Goal: Task Accomplishment & Management: Manage account settings

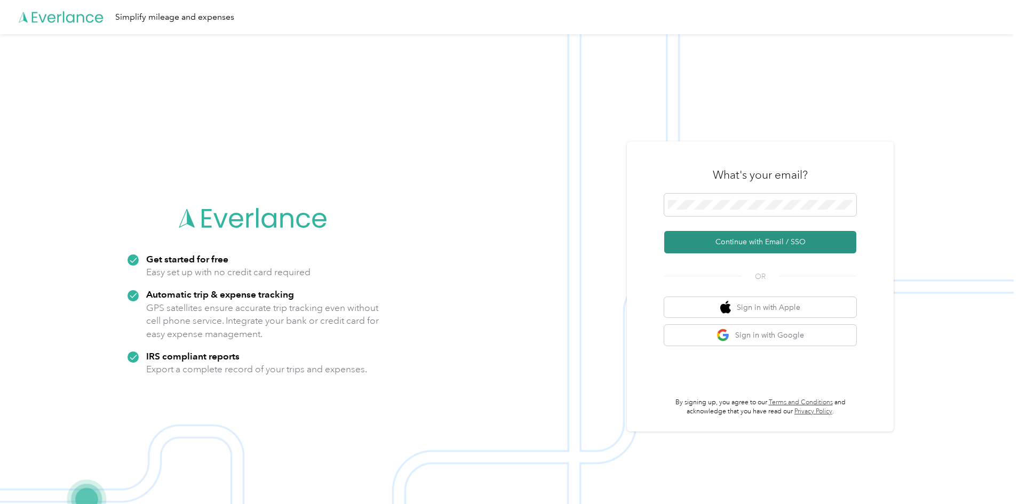
click at [748, 244] on button "Continue with Email / SSO" at bounding box center [760, 242] width 192 height 22
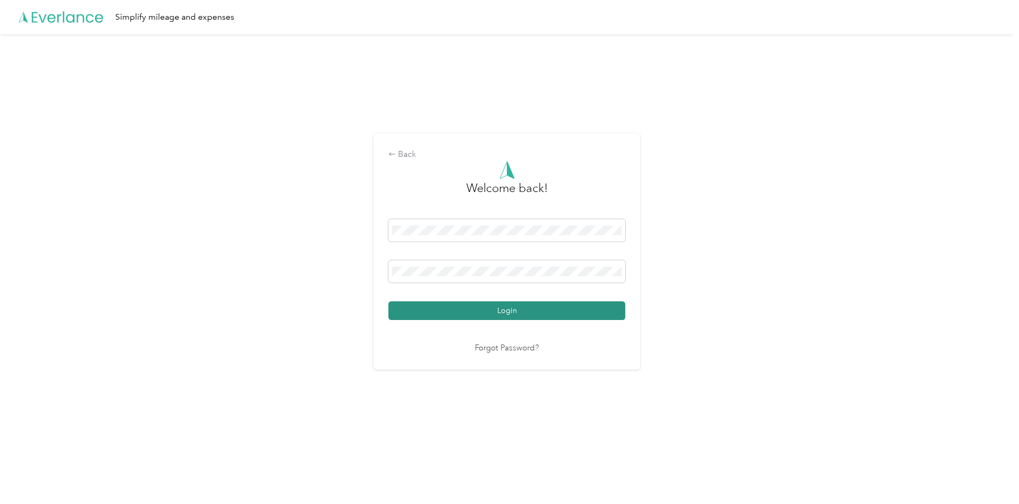
click at [452, 318] on button "Login" at bounding box center [506, 310] width 237 height 19
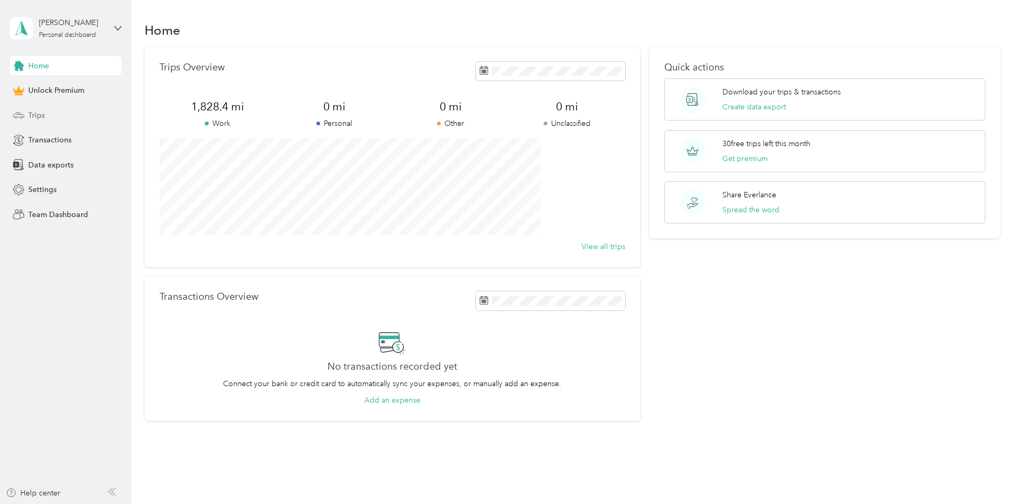
click at [36, 116] on span "Trips" at bounding box center [36, 115] width 17 height 11
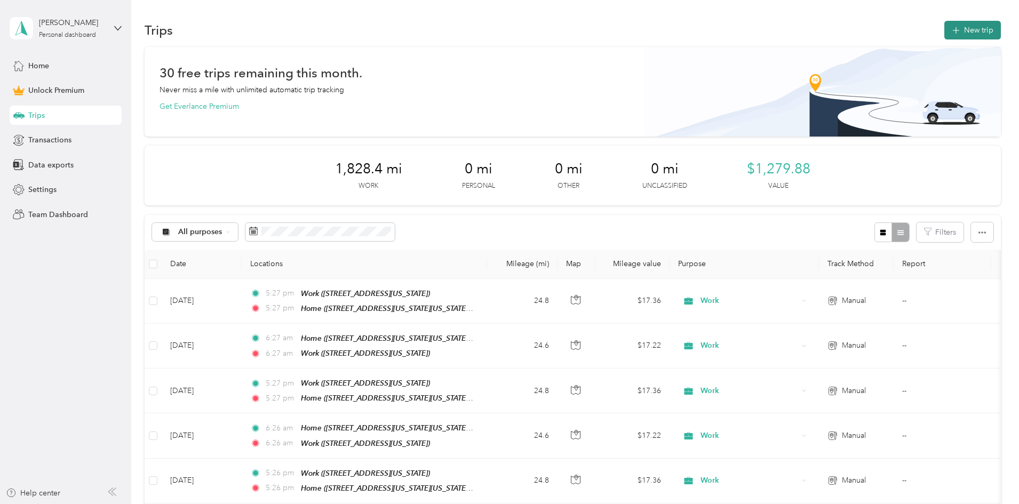
click at [944, 34] on button "New trip" at bounding box center [972, 30] width 57 height 19
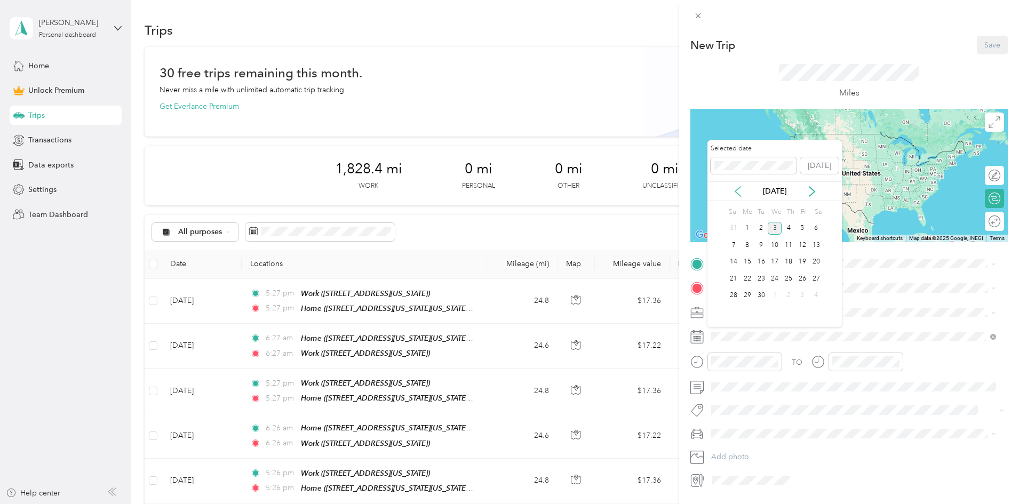
click at [737, 193] on icon at bounding box center [737, 192] width 5 height 10
click at [789, 264] on div "14" at bounding box center [789, 262] width 14 height 13
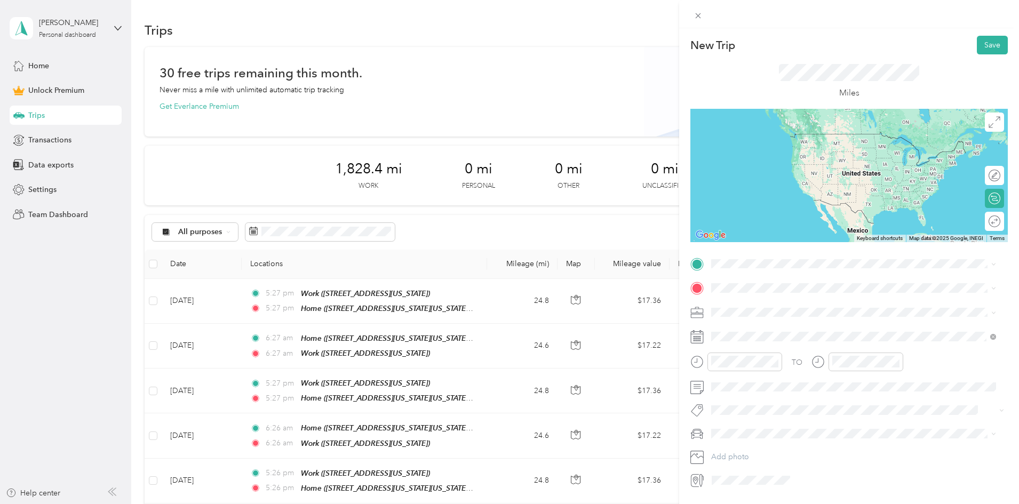
click at [732, 317] on span at bounding box center [858, 312] width 300 height 17
click at [721, 331] on span "Work" at bounding box center [724, 331] width 18 height 9
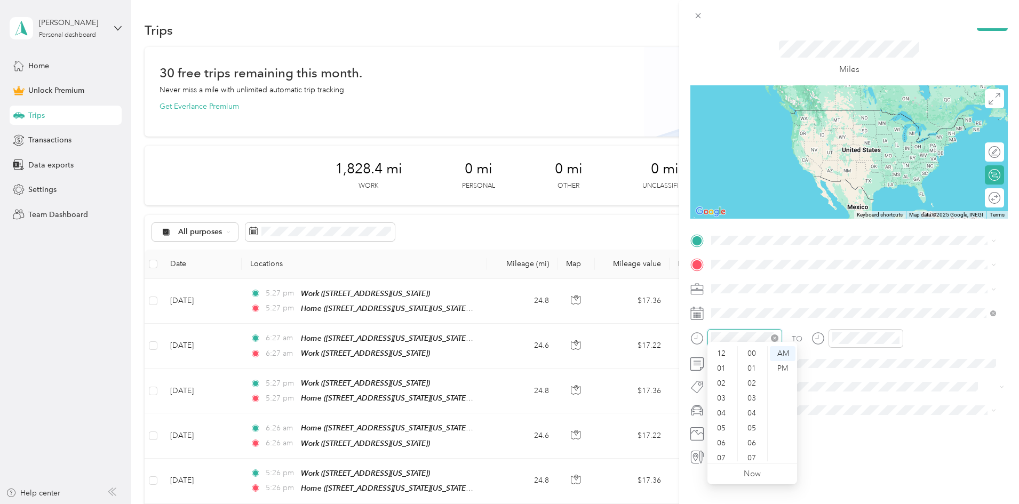
scroll to position [64, 0]
click at [720, 379] on div "06" at bounding box center [723, 379] width 26 height 15
drag, startPoint x: 757, startPoint y: 405, endPoint x: 760, endPoint y: 440, distance: 35.4
click at [760, 441] on ul "00 01 02 03 04 05 06 07 08 09 10 11 12 13 14 15 16 17 18 19 20 21 22 23 24 25 2…" at bounding box center [752, 403] width 30 height 115
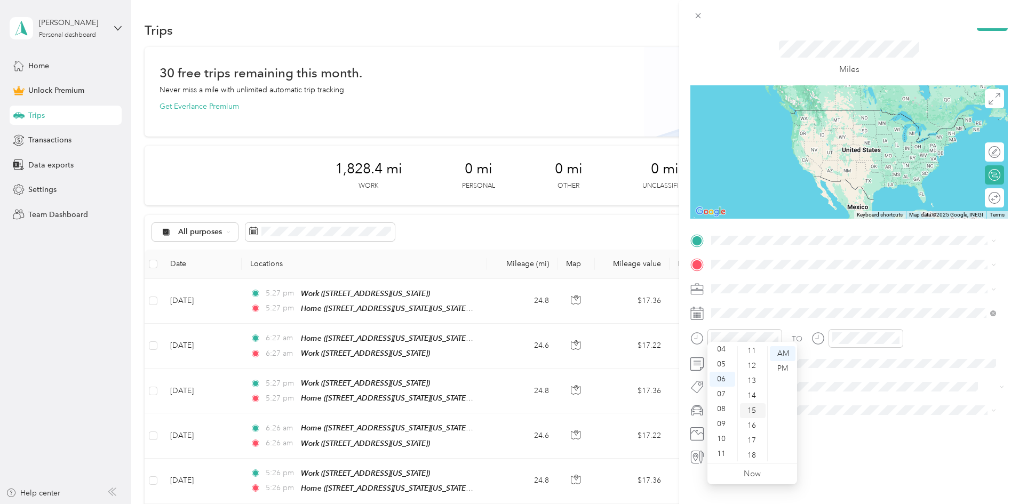
click at [754, 407] on div "15" at bounding box center [753, 410] width 26 height 15
click at [841, 329] on div at bounding box center [866, 338] width 75 height 19
click at [845, 380] on div "06" at bounding box center [844, 379] width 26 height 15
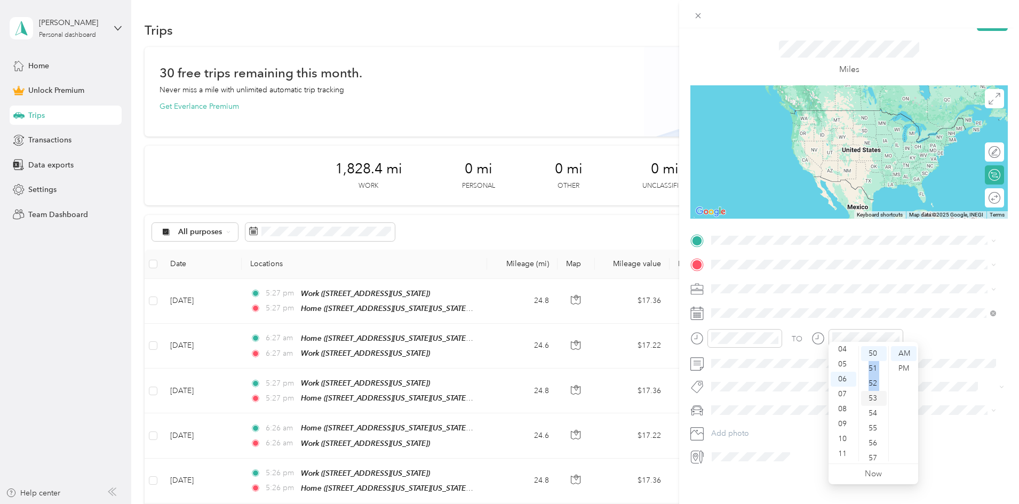
drag, startPoint x: 869, startPoint y: 375, endPoint x: 869, endPoint y: 392, distance: 17.6
click at [869, 392] on ul "00 01 02 03 04 05 06 07 08 09 10 11 12 13 14 15 16 17 18 19 20 21 22 23 24 25 2…" at bounding box center [874, 403] width 30 height 115
click at [872, 376] on div "45" at bounding box center [874, 377] width 26 height 15
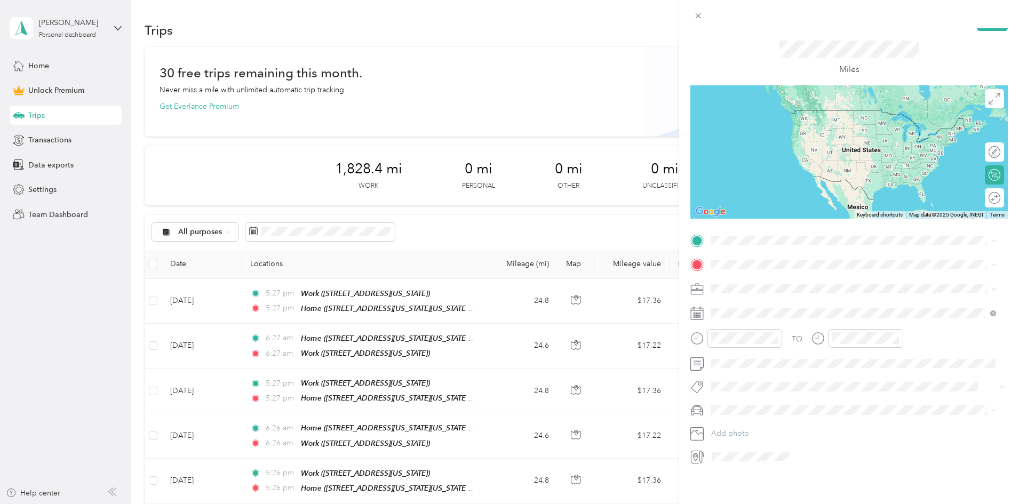
click at [758, 315] on div "Home [STREET_ADDRESS][US_STATE][US_STATE][US_STATE]" at bounding box center [824, 315] width 185 height 22
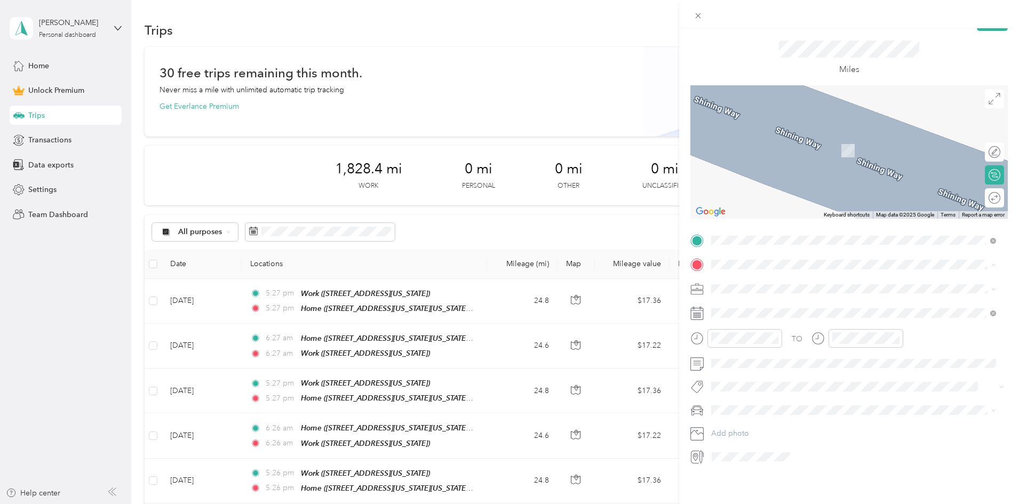
click at [747, 339] on div "Home [STREET_ADDRESS][US_STATE][US_STATE][US_STATE]" at bounding box center [824, 339] width 185 height 22
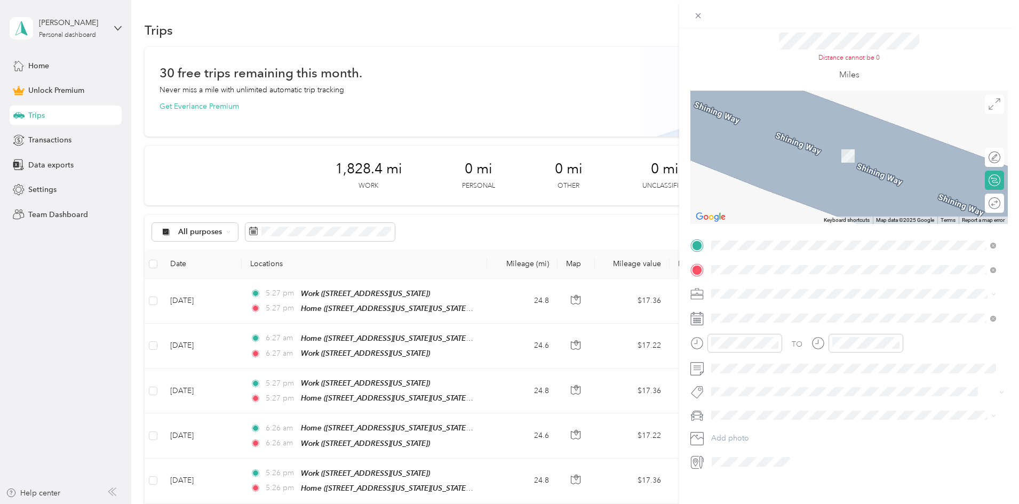
click at [745, 308] on strong "Work" at bounding box center [741, 312] width 19 height 10
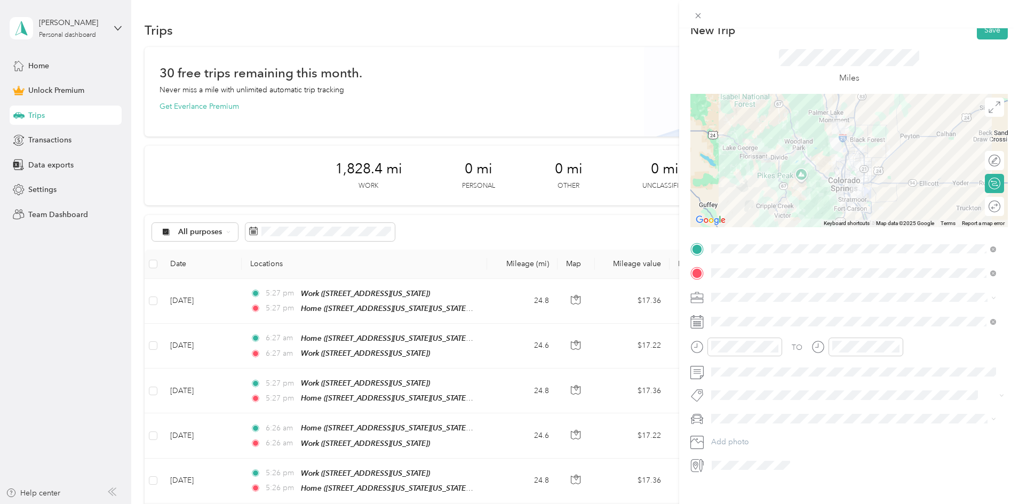
scroll to position [0, 0]
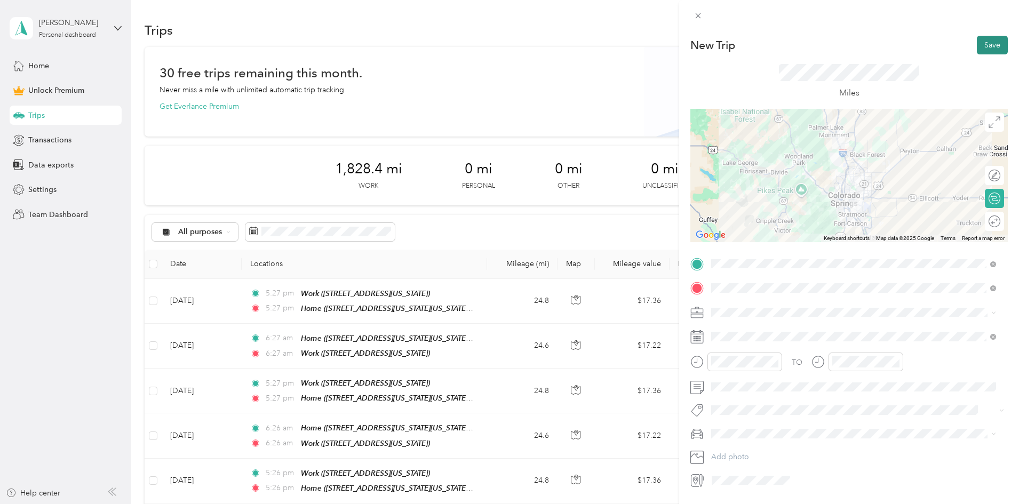
click at [985, 42] on button "Save" at bounding box center [992, 45] width 31 height 19
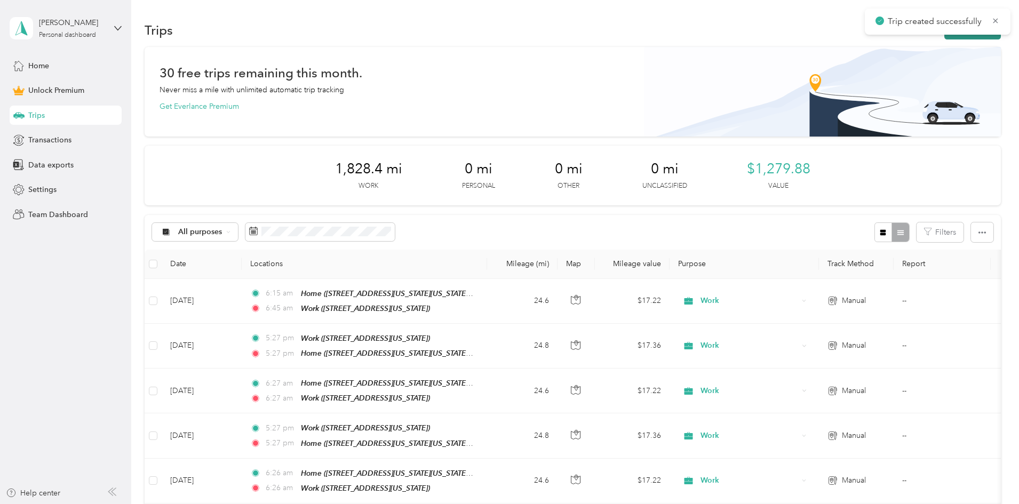
click at [950, 36] on icon "button" at bounding box center [956, 31] width 12 height 12
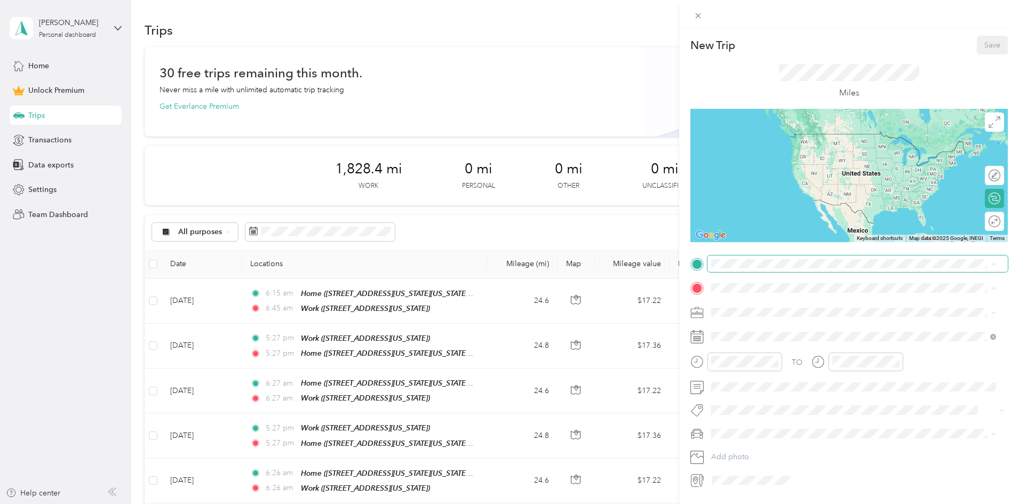
click at [755, 268] on span at bounding box center [858, 264] width 300 height 17
click at [741, 316] on span "[STREET_ADDRESS][DEMOGRAPHIC_DATA][US_STATE]" at bounding box center [827, 318] width 190 height 9
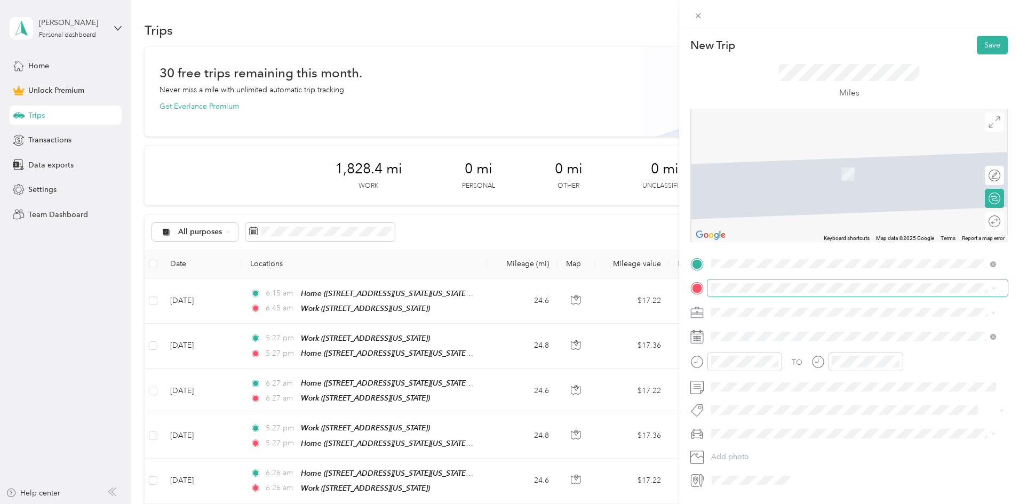
click at [739, 282] on span at bounding box center [858, 288] width 300 height 17
click at [734, 363] on strong "Home" at bounding box center [742, 364] width 21 height 10
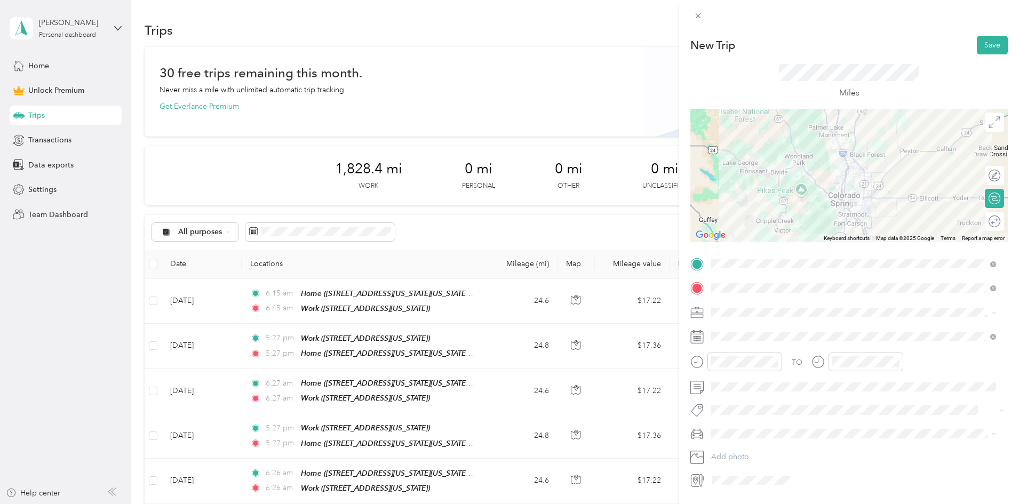
click at [731, 333] on span "Work" at bounding box center [724, 331] width 18 height 9
click at [720, 231] on div "05" at bounding box center [723, 230] width 26 height 15
click at [779, 231] on div "PM" at bounding box center [783, 234] width 26 height 15
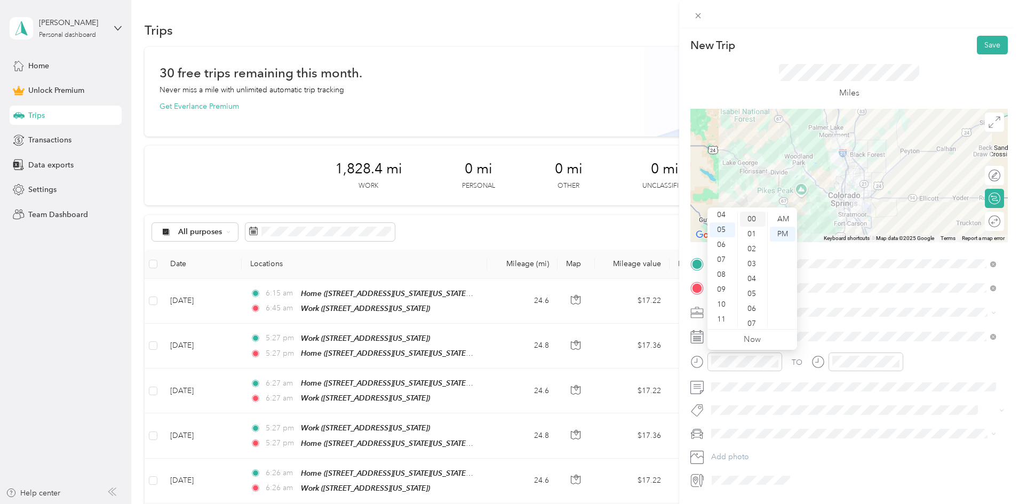
click at [756, 219] on div "00" at bounding box center [753, 219] width 26 height 15
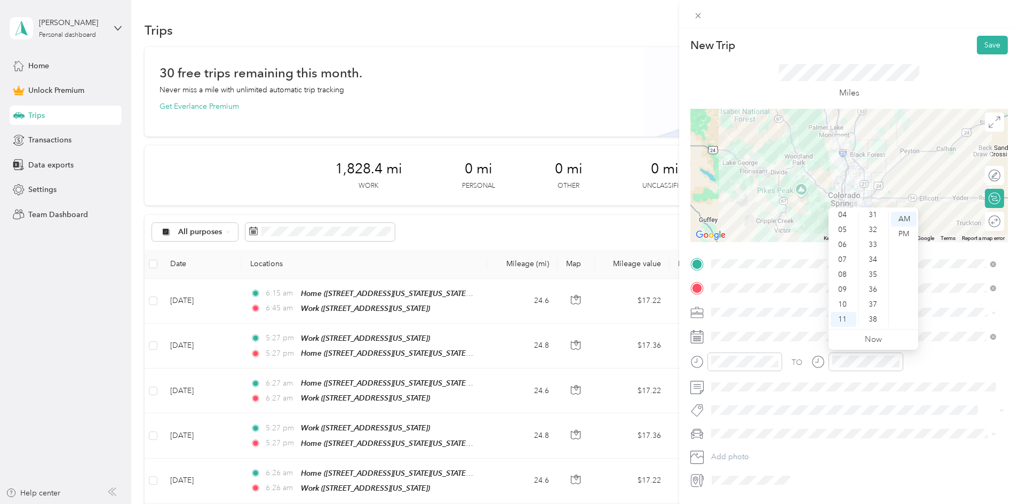
scroll to position [346, 0]
click at [871, 319] on div "30" at bounding box center [874, 321] width 26 height 15
click at [985, 42] on button "Save" at bounding box center [992, 45] width 31 height 19
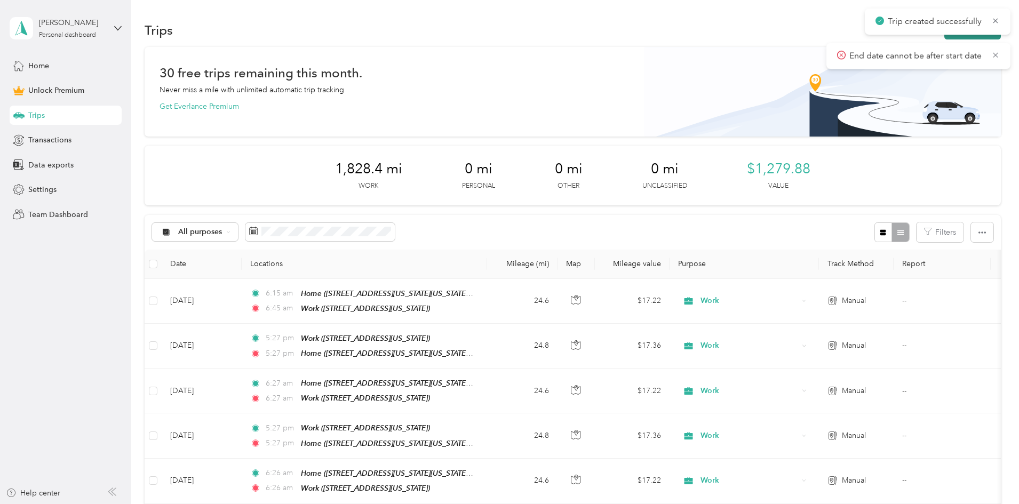
click at [944, 36] on button "New trip" at bounding box center [972, 30] width 57 height 19
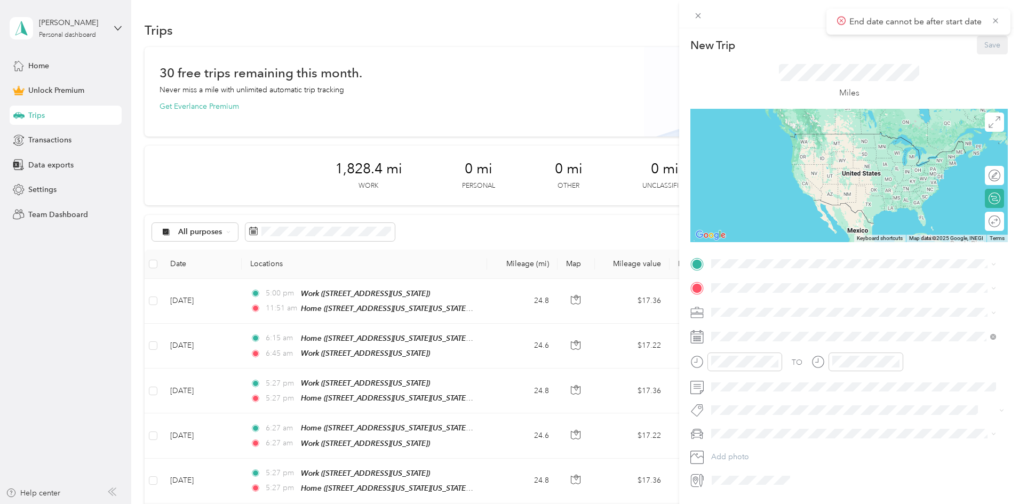
click at [752, 349] on span "[STREET_ADDRESS][US_STATE][US_STATE][US_STATE]" at bounding box center [824, 351] width 185 height 9
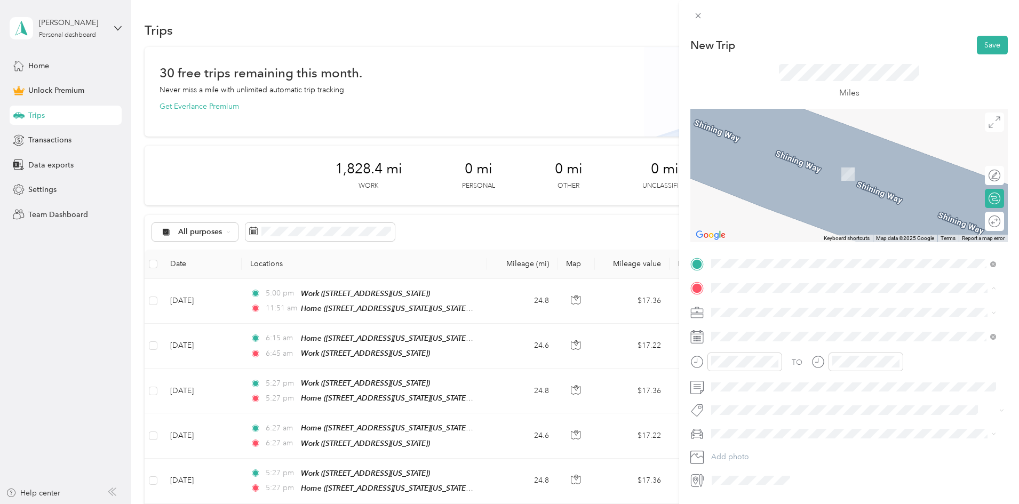
click at [732, 336] on div "Work [STREET_ADDRESS][US_STATE]" at bounding box center [827, 336] width 190 height 22
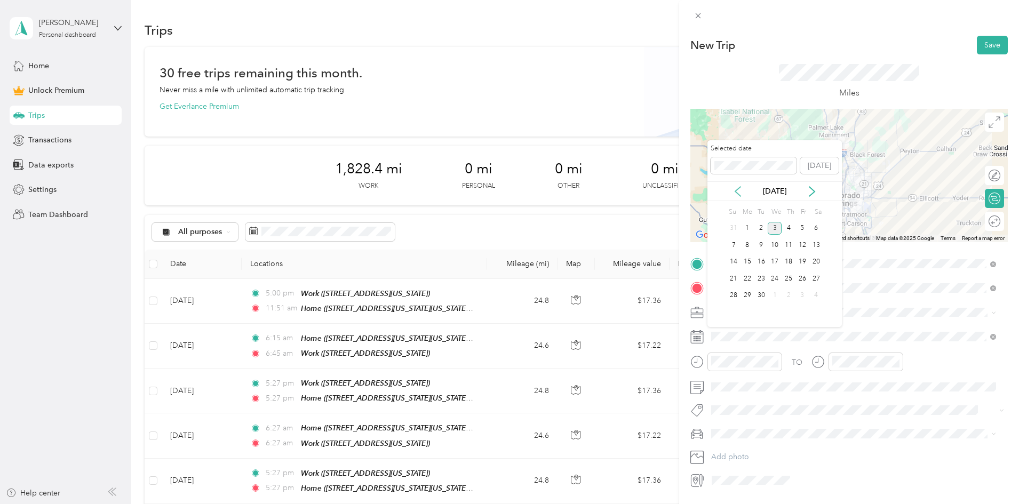
click at [735, 189] on icon at bounding box center [738, 191] width 11 height 11
click at [774, 279] on div "20" at bounding box center [775, 278] width 14 height 13
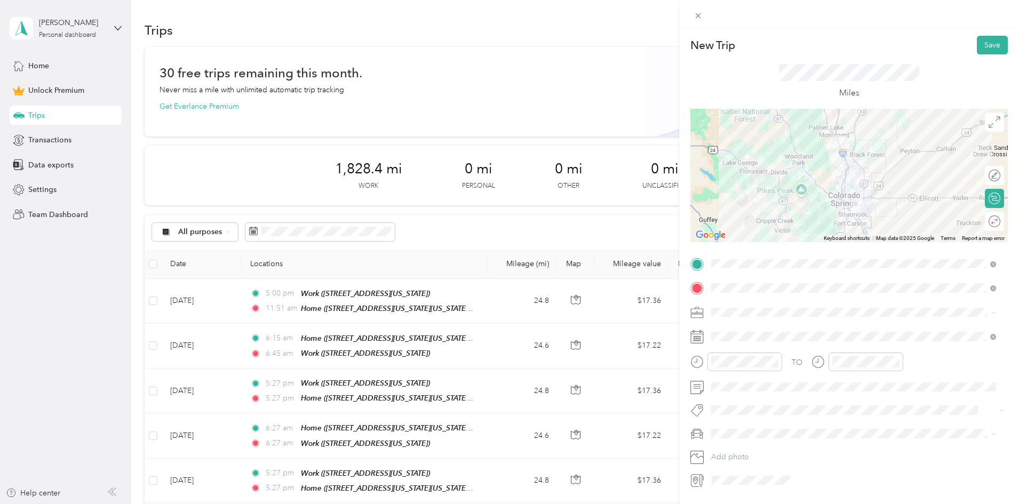
click at [729, 335] on div "Work" at bounding box center [853, 330] width 277 height 11
click at [716, 245] on div "06" at bounding box center [723, 244] width 26 height 15
click at [756, 249] on div "15" at bounding box center [753, 252] width 26 height 15
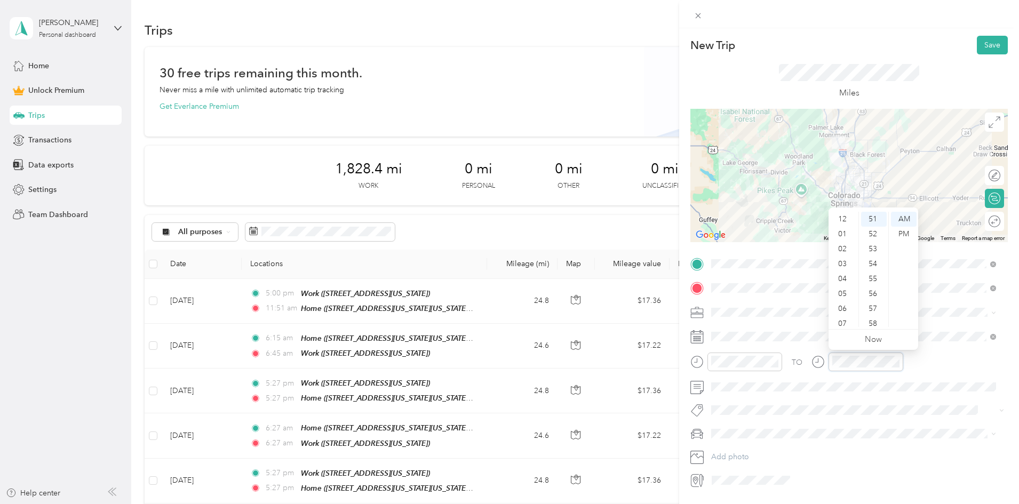
scroll to position [64, 0]
click at [844, 242] on div "06" at bounding box center [844, 244] width 26 height 15
click at [875, 322] on div "45" at bounding box center [874, 321] width 26 height 15
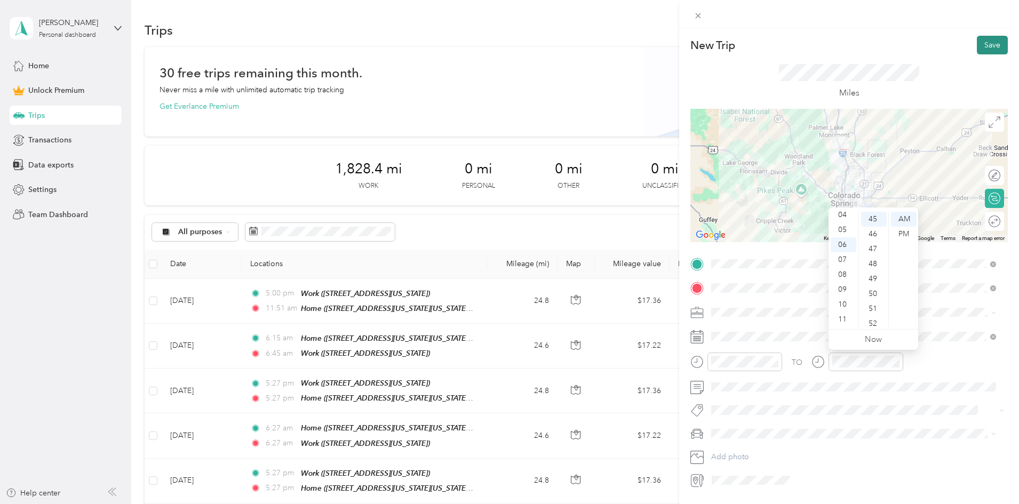
click at [982, 47] on button "Save" at bounding box center [992, 45] width 31 height 19
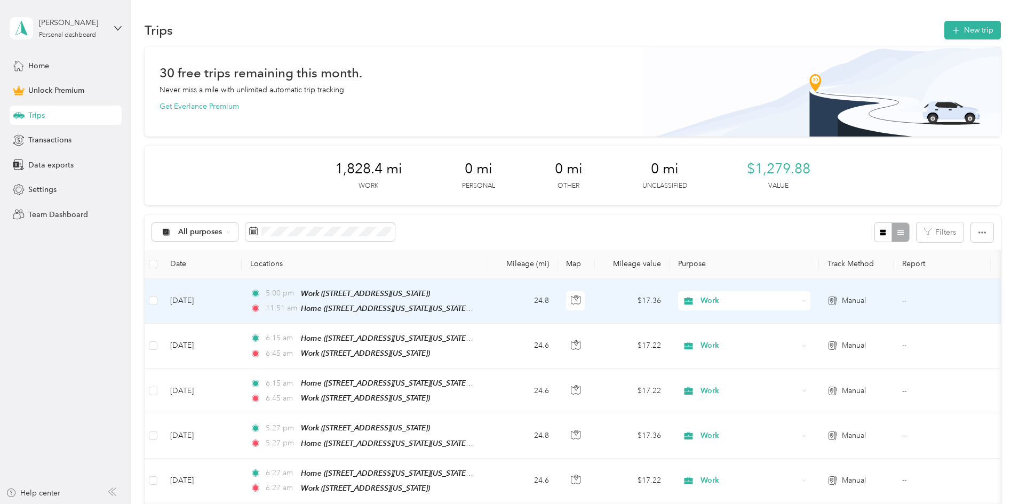
click at [242, 290] on td "[DATE]" at bounding box center [202, 301] width 80 height 45
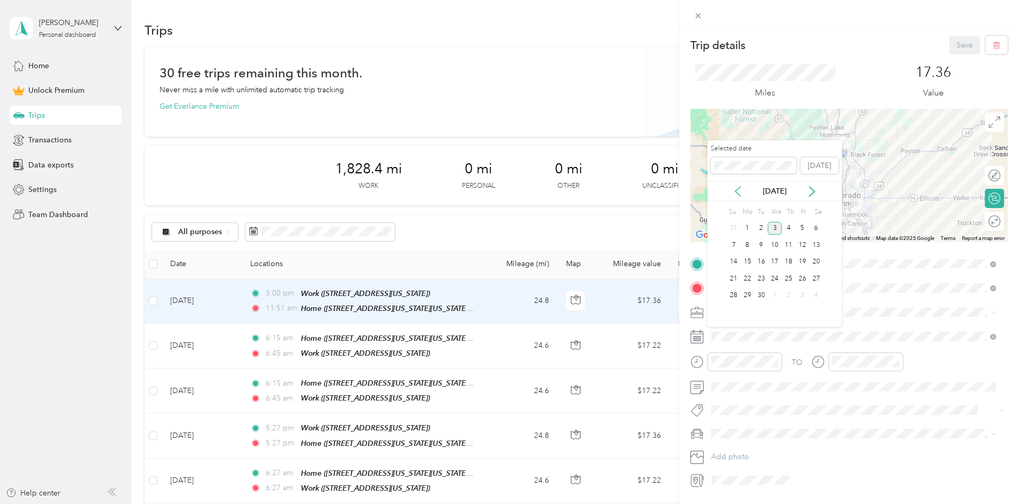
click at [739, 195] on icon at bounding box center [738, 191] width 11 height 11
click at [780, 280] on div "20" at bounding box center [775, 278] width 14 height 13
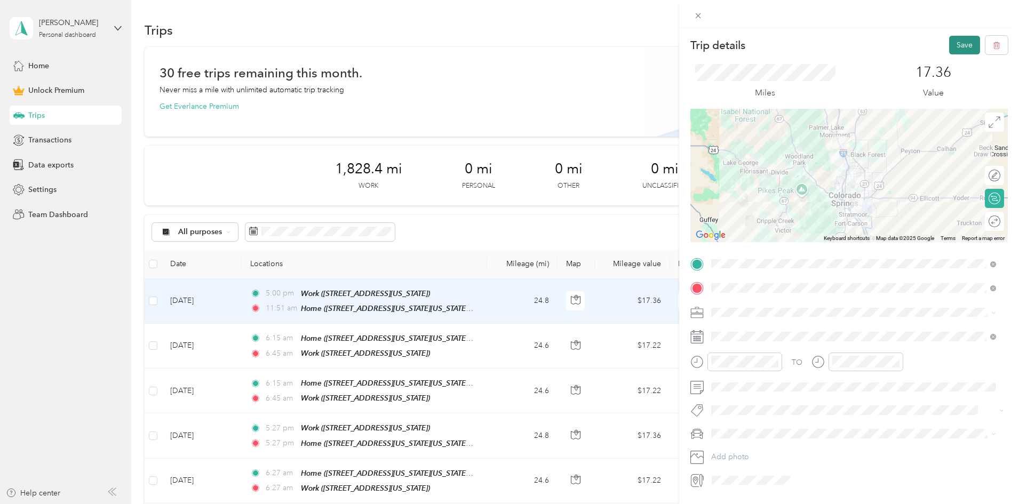
click at [949, 44] on button "Save" at bounding box center [964, 45] width 31 height 19
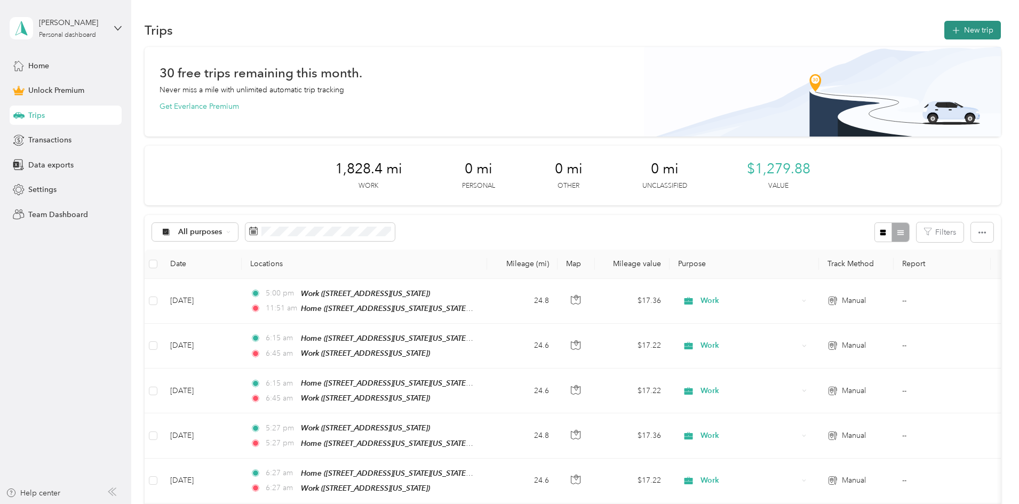
click at [944, 29] on button "New trip" at bounding box center [972, 30] width 57 height 19
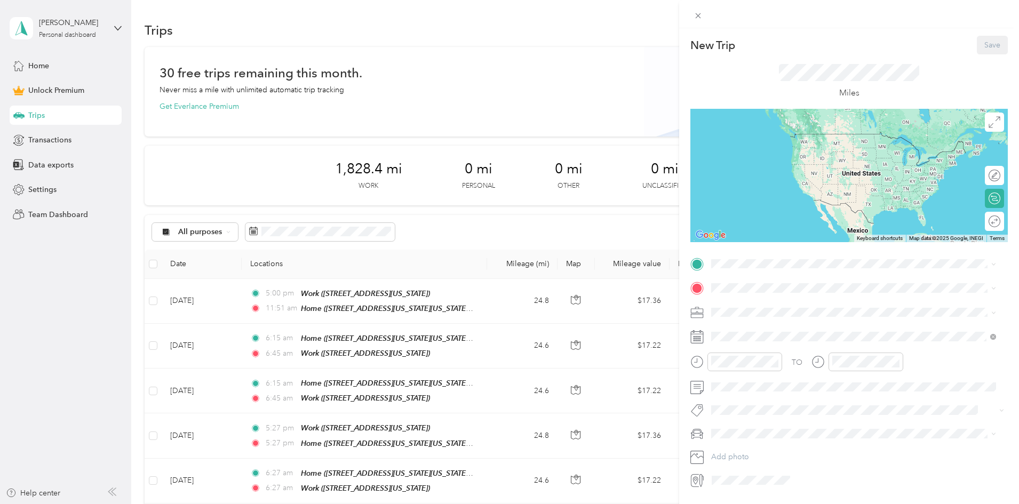
click at [722, 334] on div "Work" at bounding box center [853, 330] width 277 height 11
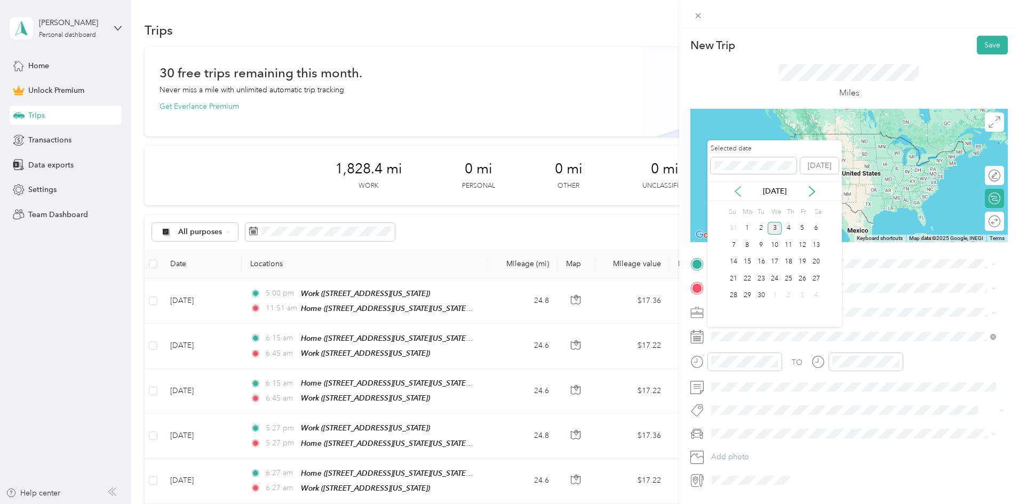
click at [737, 194] on icon at bounding box center [738, 191] width 11 height 11
click at [785, 281] on div "21" at bounding box center [789, 278] width 14 height 13
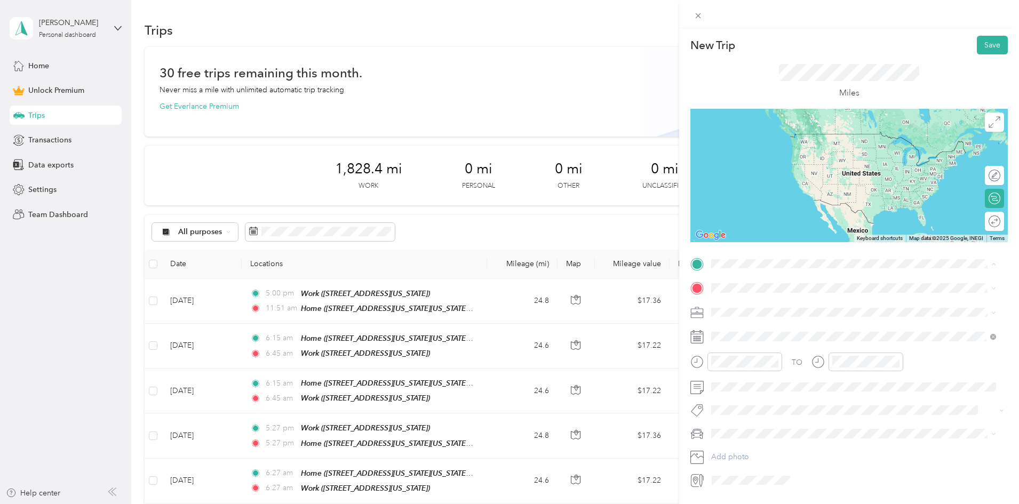
click at [759, 339] on div "Home" at bounding box center [824, 340] width 185 height 10
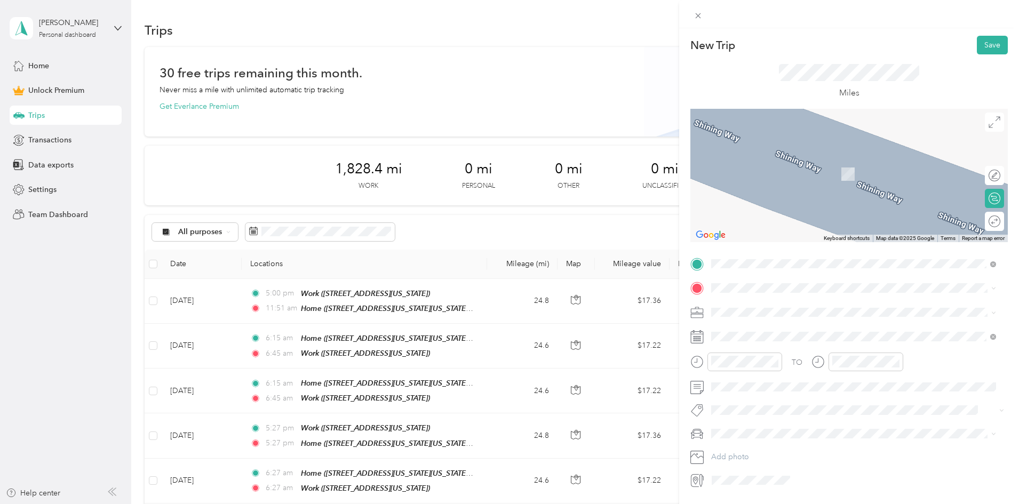
click at [741, 332] on strong "Work" at bounding box center [741, 330] width 19 height 10
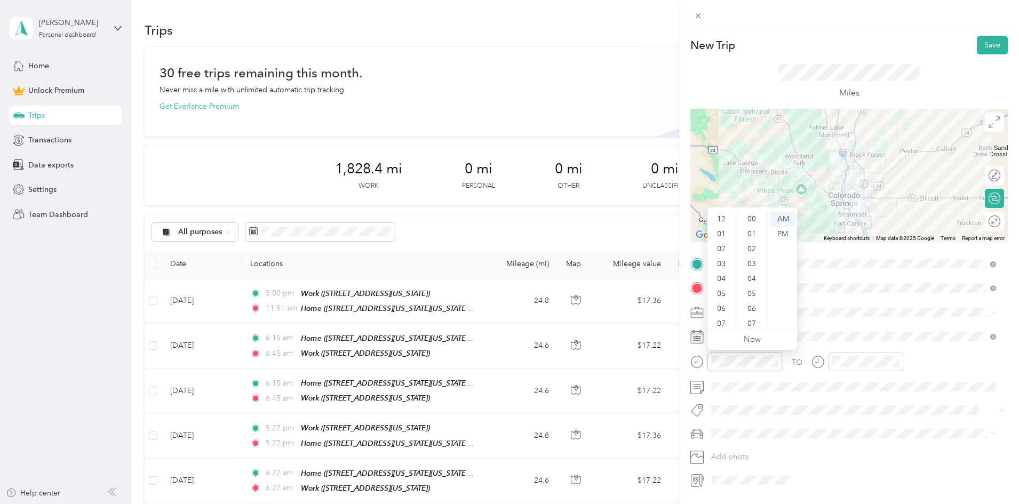
scroll to position [64, 0]
click at [721, 243] on div "06" at bounding box center [723, 244] width 26 height 15
click at [754, 221] on div "10" at bounding box center [753, 223] width 26 height 15
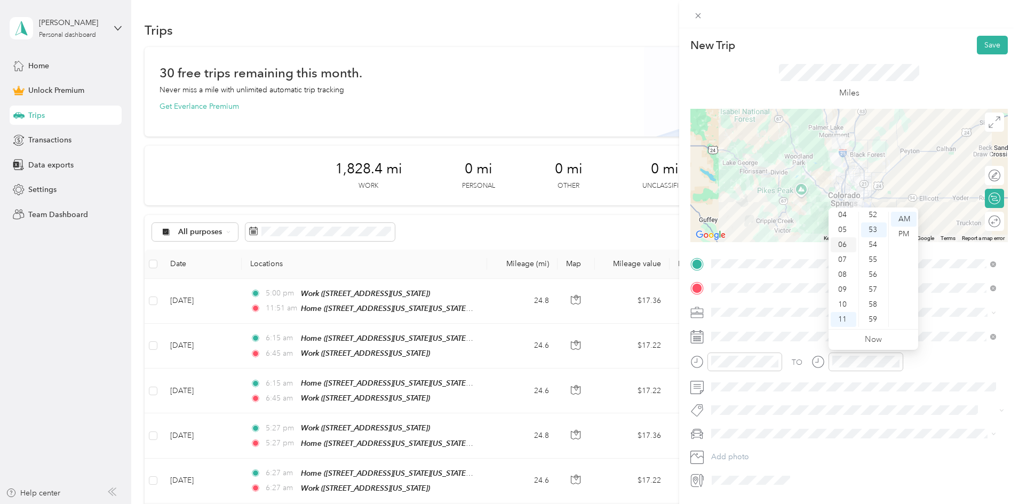
click at [838, 248] on div "06" at bounding box center [844, 244] width 26 height 15
click at [872, 223] on div "46" at bounding box center [874, 223] width 26 height 15
click at [984, 46] on button "Save" at bounding box center [992, 45] width 31 height 19
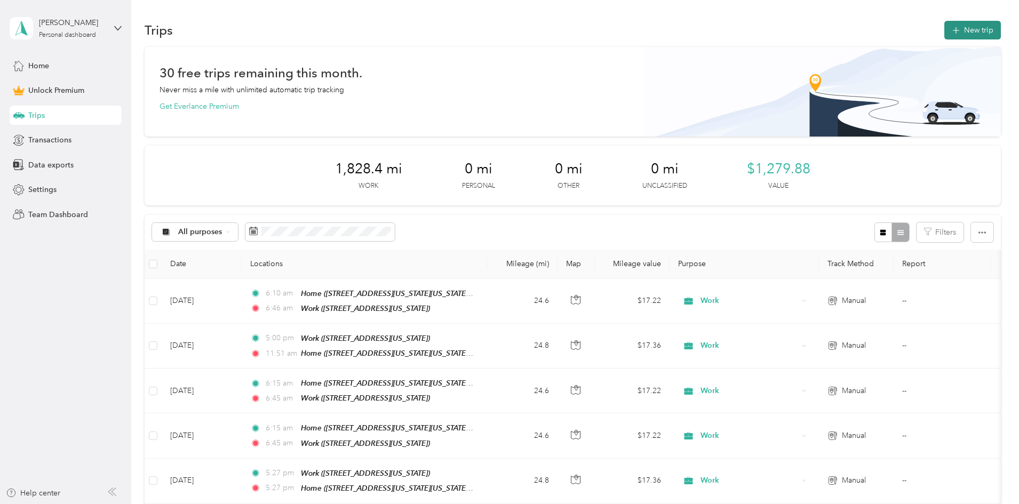
click at [944, 28] on button "New trip" at bounding box center [972, 30] width 57 height 19
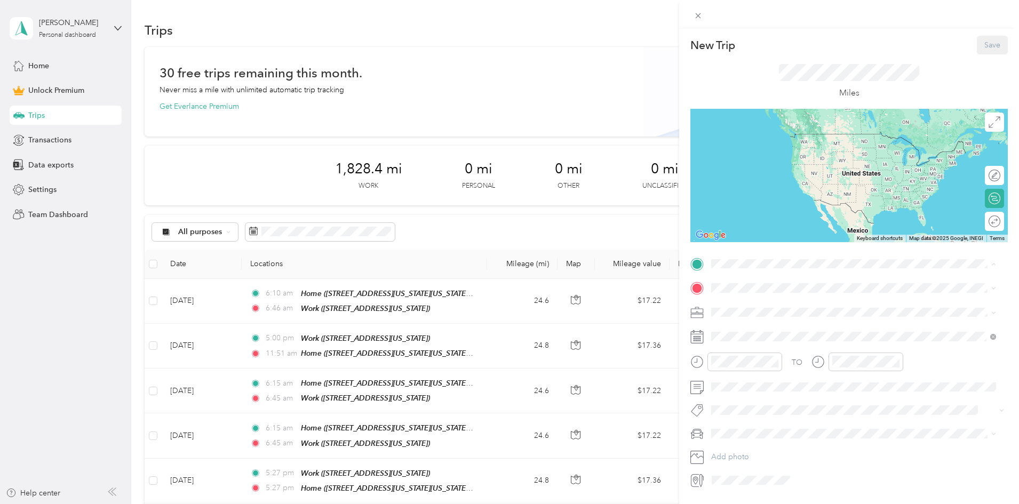
click at [744, 314] on span "[STREET_ADDRESS][DEMOGRAPHIC_DATA][US_STATE]" at bounding box center [827, 318] width 190 height 9
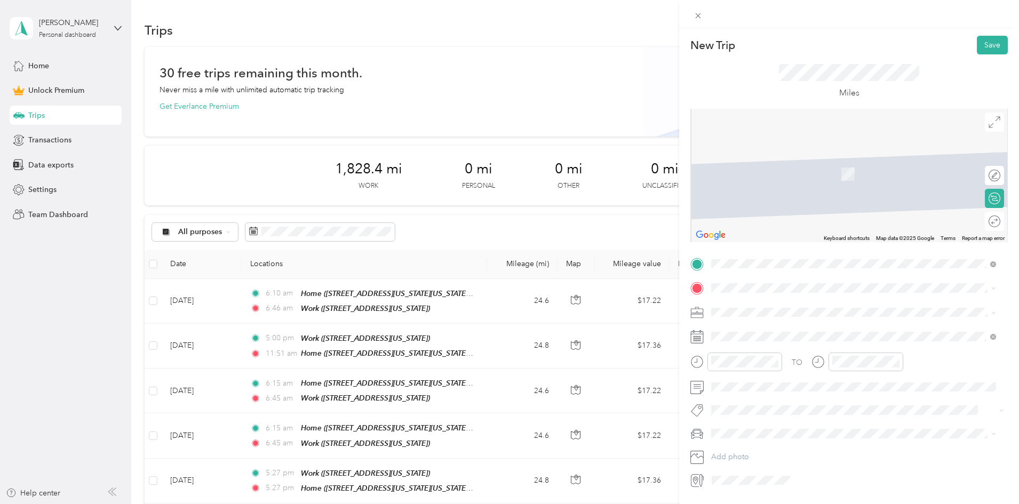
click at [748, 305] on span at bounding box center [858, 312] width 300 height 17
click at [744, 374] on span "[STREET_ADDRESS][US_STATE][US_STATE][US_STATE]" at bounding box center [824, 375] width 185 height 9
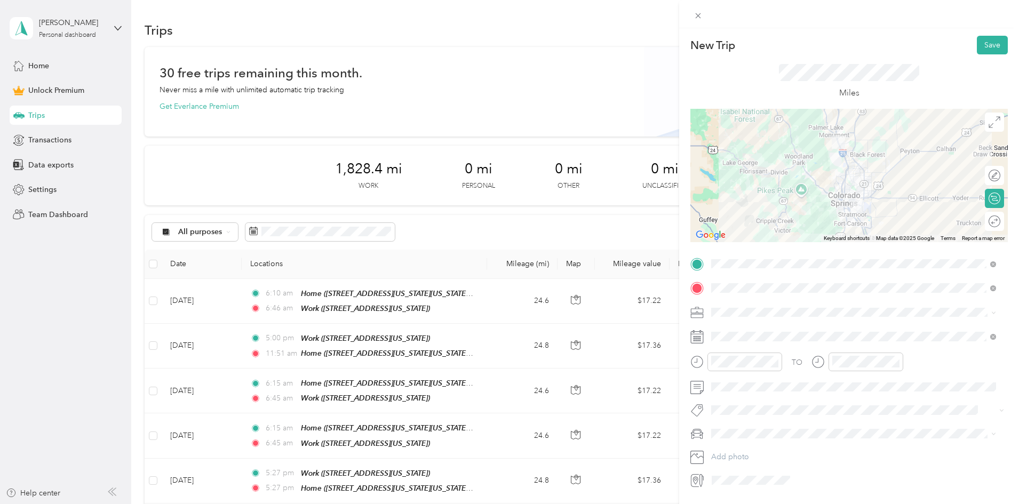
click at [729, 330] on span "Work" at bounding box center [724, 330] width 18 height 9
click at [724, 232] on div "05" at bounding box center [723, 230] width 26 height 15
click at [778, 232] on div "PM" at bounding box center [783, 234] width 26 height 15
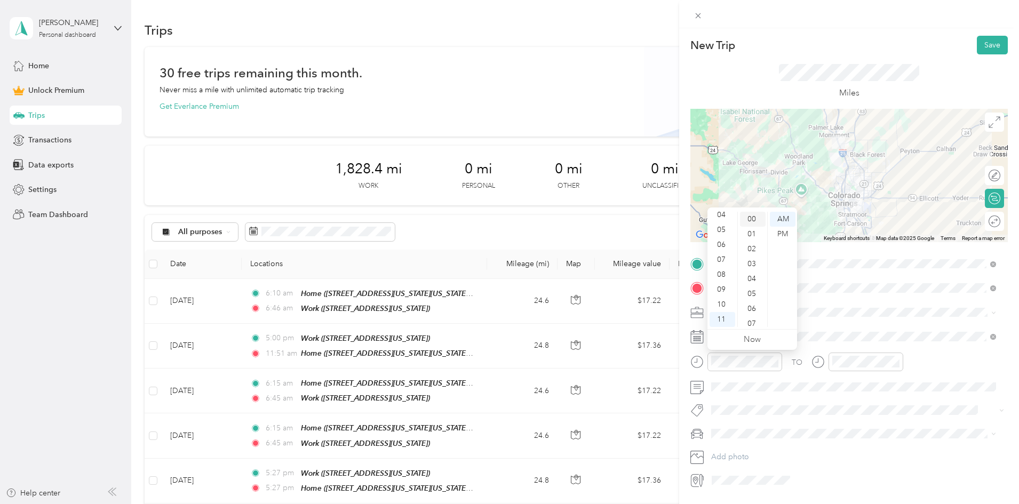
click at [754, 218] on div "00" at bounding box center [753, 219] width 26 height 15
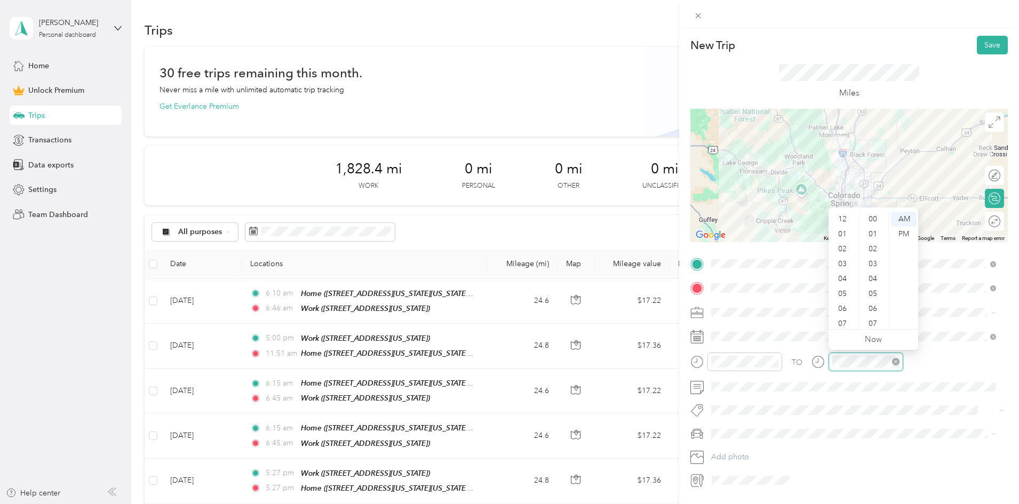
scroll to position [64, 0]
click at [839, 229] on div "05" at bounding box center [844, 230] width 26 height 15
click at [869, 264] on div "45" at bounding box center [874, 260] width 26 height 15
click at [988, 44] on button "Save" at bounding box center [992, 45] width 31 height 19
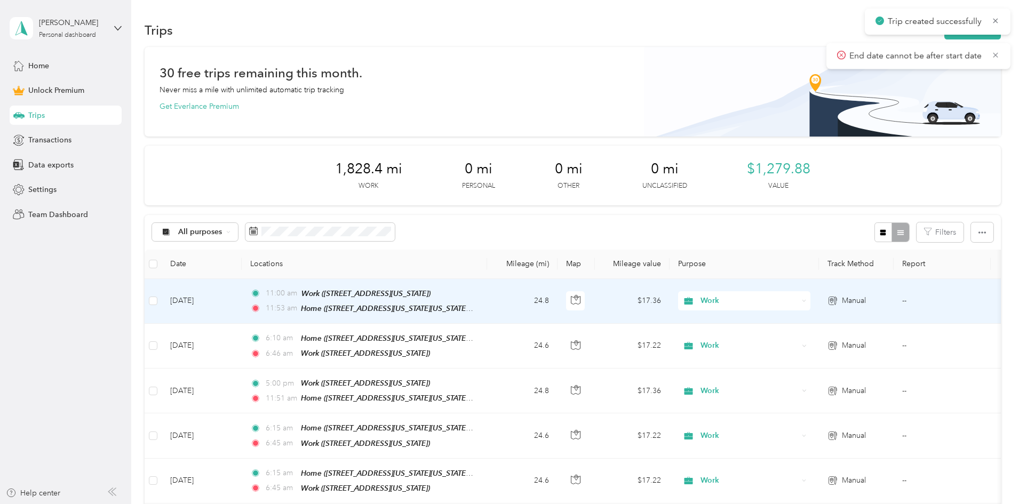
click at [242, 302] on td "[DATE]" at bounding box center [202, 301] width 80 height 45
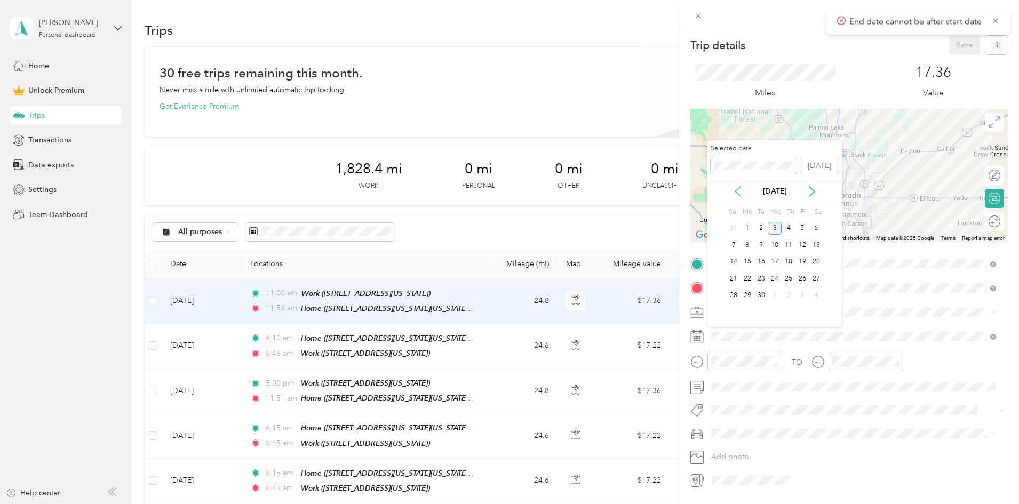
click at [736, 191] on icon at bounding box center [737, 192] width 5 height 10
click at [788, 280] on div "21" at bounding box center [789, 278] width 14 height 13
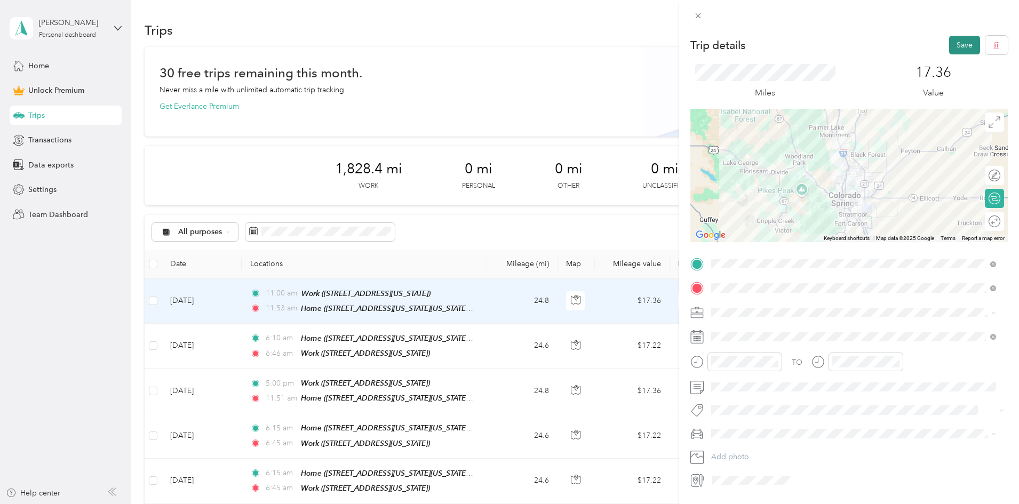
click at [961, 41] on button "Save" at bounding box center [964, 45] width 31 height 19
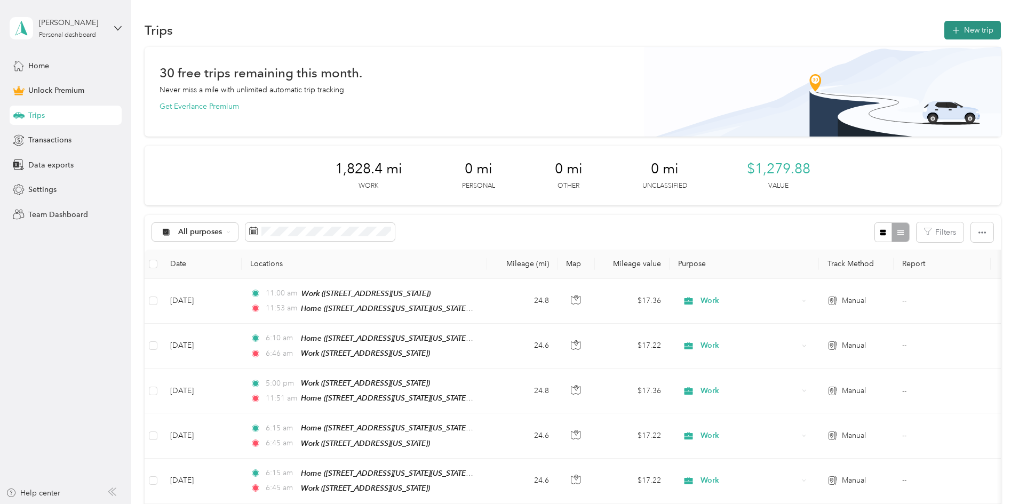
click at [944, 36] on button "New trip" at bounding box center [972, 30] width 57 height 19
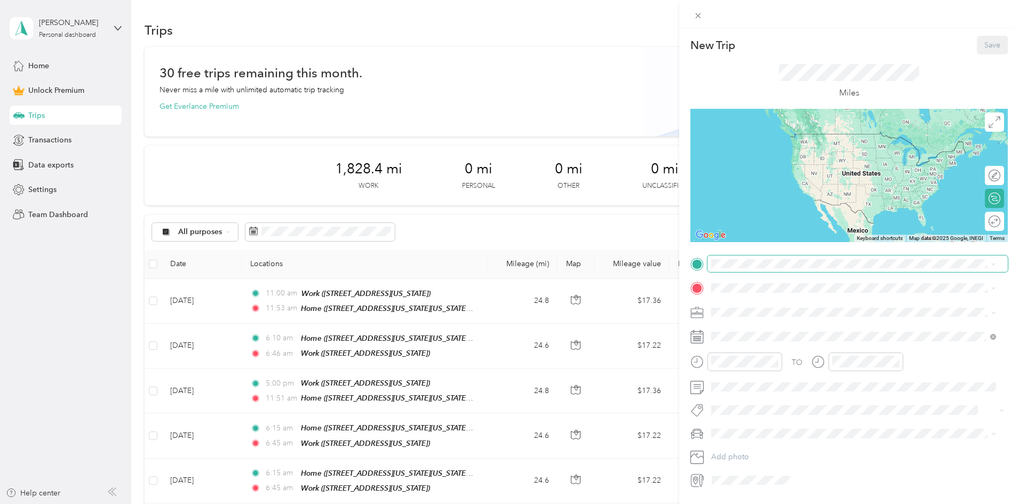
click at [726, 271] on span at bounding box center [858, 264] width 300 height 17
click at [751, 352] on span "[STREET_ADDRESS][US_STATE][US_STATE][US_STATE]" at bounding box center [824, 351] width 185 height 9
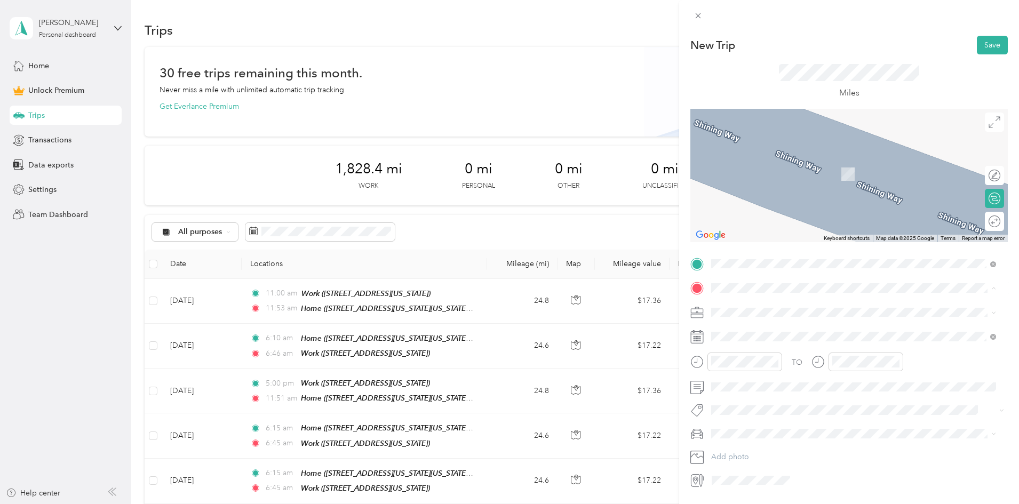
click at [734, 331] on strong "Work" at bounding box center [741, 330] width 19 height 10
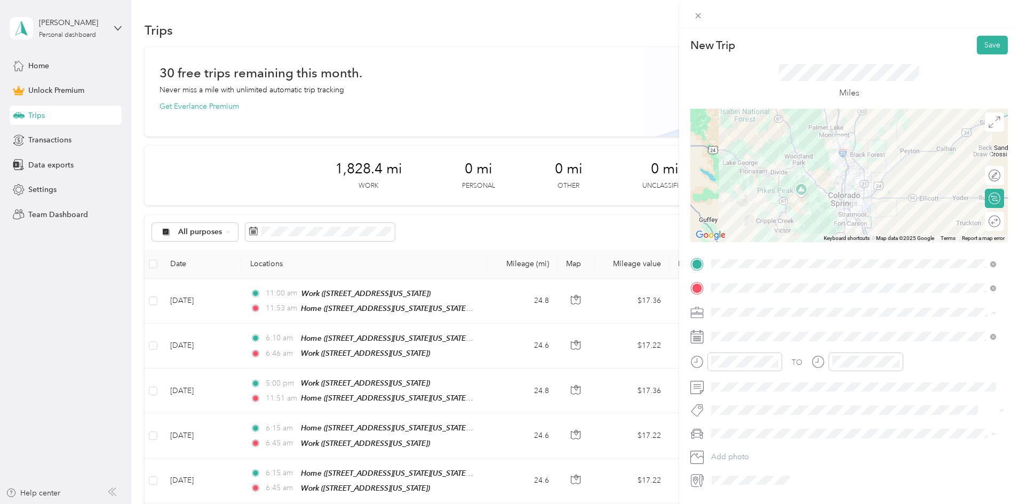
click at [723, 325] on li "Work" at bounding box center [854, 331] width 292 height 19
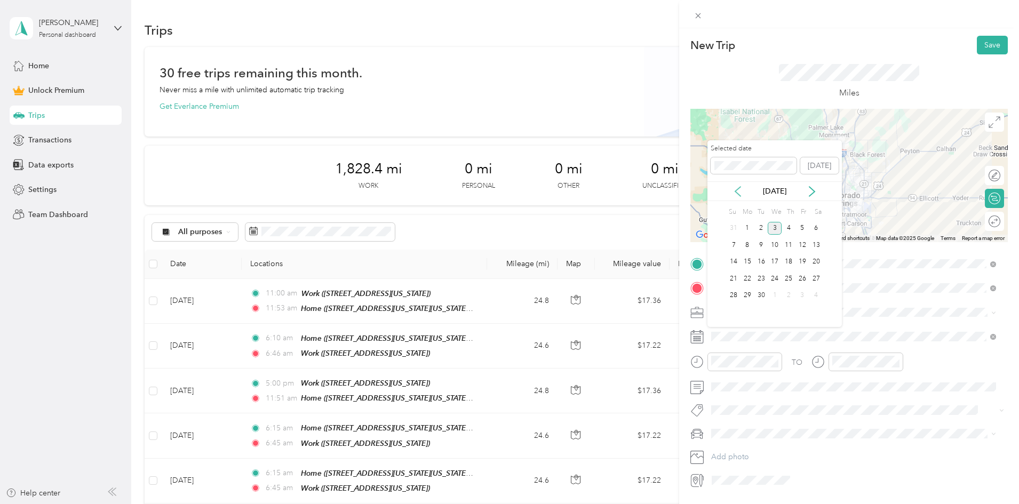
click at [735, 194] on icon at bounding box center [738, 191] width 11 height 11
click at [787, 292] on div "28" at bounding box center [789, 295] width 14 height 13
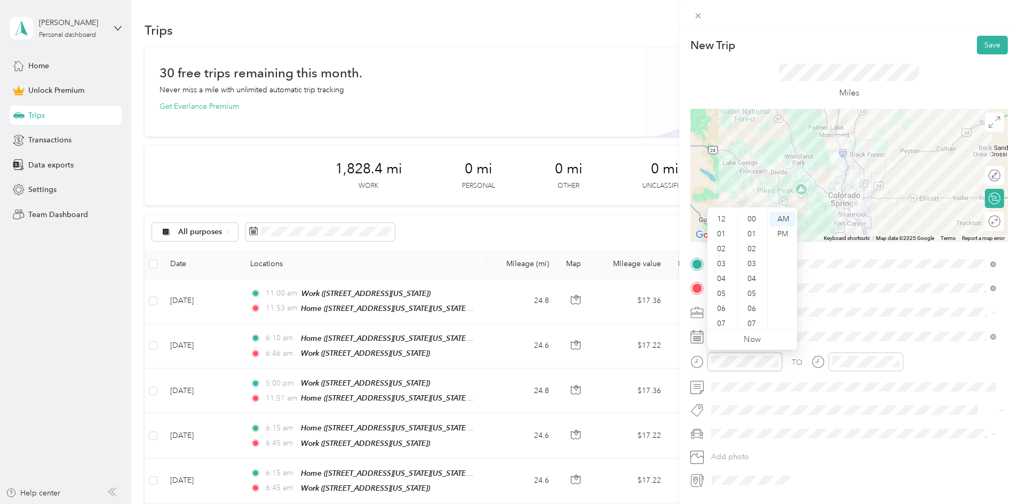
scroll to position [781, 0]
click at [720, 244] on div "06" at bounding box center [723, 244] width 26 height 15
click at [754, 288] on div "10" at bounding box center [753, 289] width 26 height 15
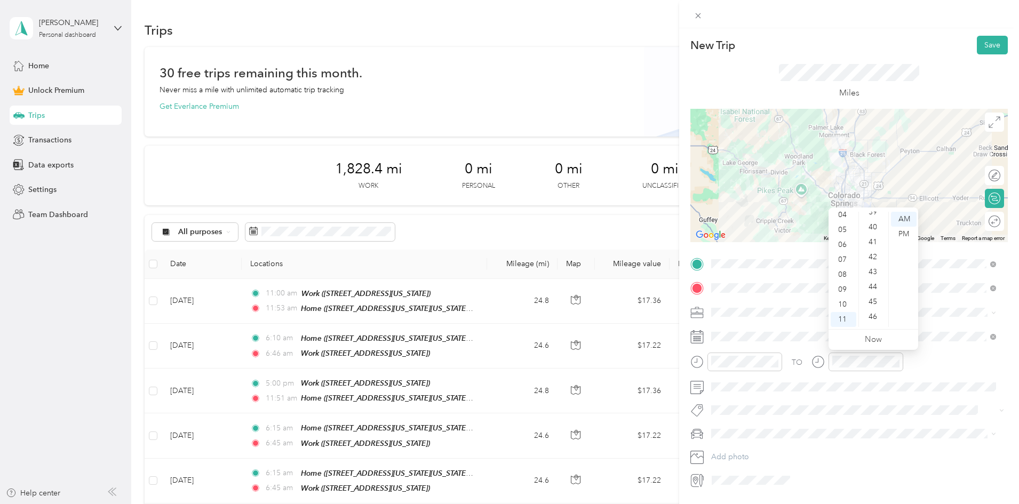
scroll to position [599, 0]
click at [873, 292] on div "45" at bounding box center [874, 292] width 26 height 15
click at [983, 42] on button "Save" at bounding box center [992, 45] width 31 height 19
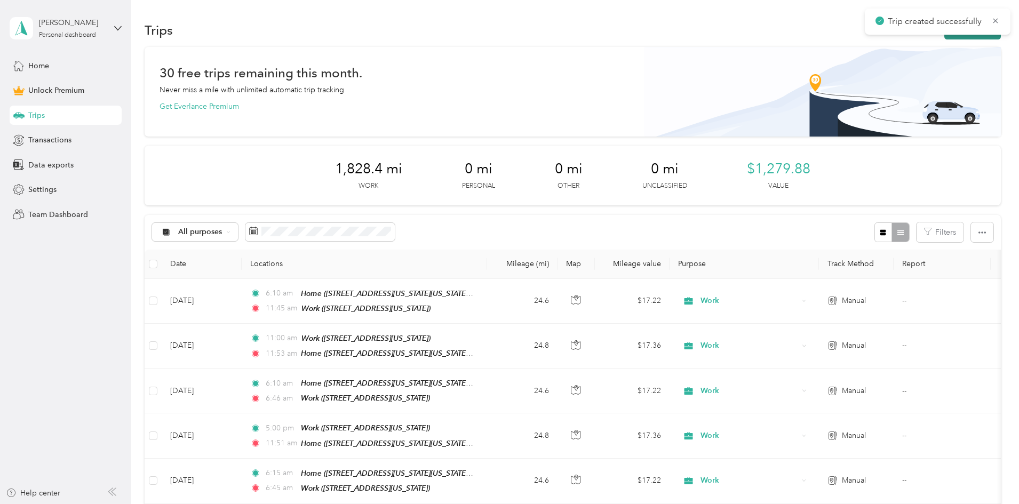
click at [944, 36] on button "New trip" at bounding box center [972, 30] width 57 height 19
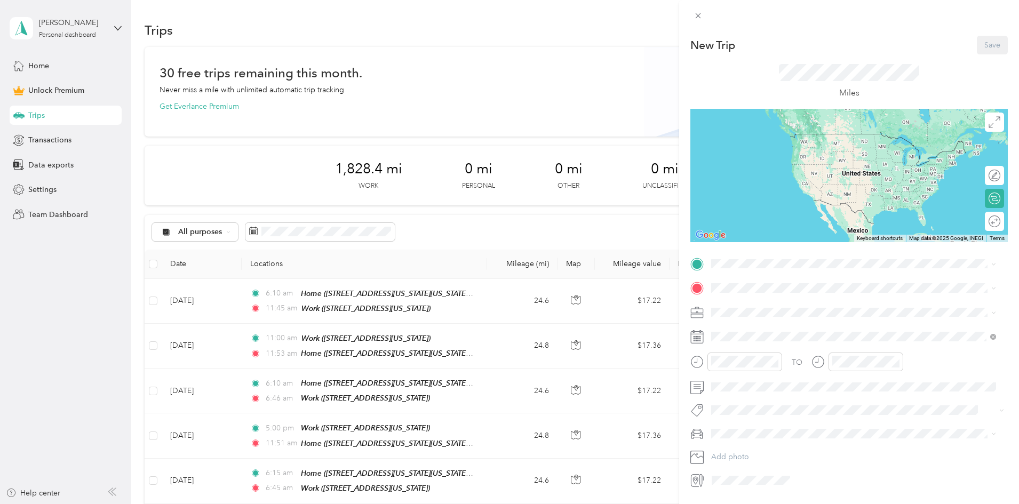
click at [738, 274] on div "TO Add photo" at bounding box center [848, 373] width 317 height 234
click at [748, 315] on span "[STREET_ADDRESS][DEMOGRAPHIC_DATA][US_STATE]" at bounding box center [827, 318] width 190 height 9
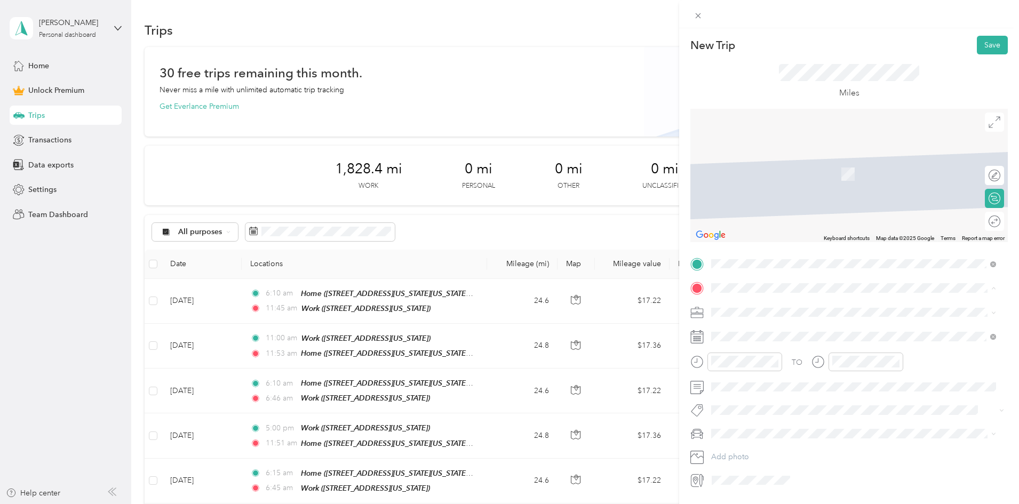
click at [744, 367] on strong "Home" at bounding box center [742, 364] width 21 height 10
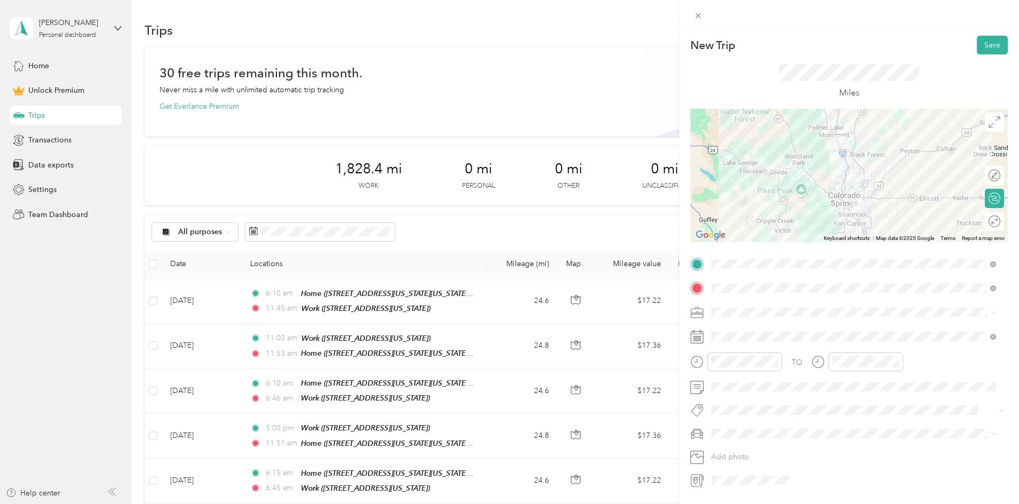
click at [726, 332] on span "Work" at bounding box center [724, 331] width 18 height 9
click at [723, 227] on div "05" at bounding box center [723, 230] width 26 height 15
click at [752, 218] on div "00" at bounding box center [753, 219] width 26 height 15
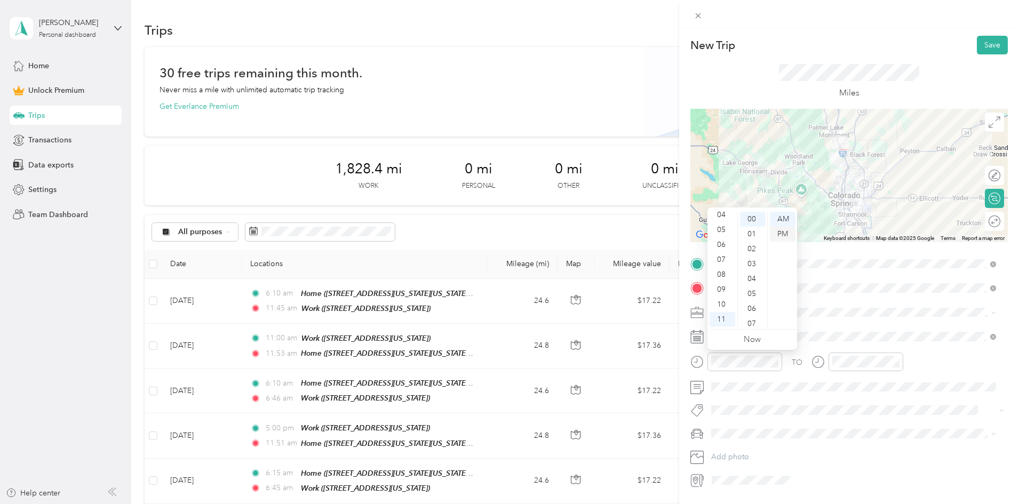
click at [777, 231] on div "PM" at bounding box center [783, 234] width 26 height 15
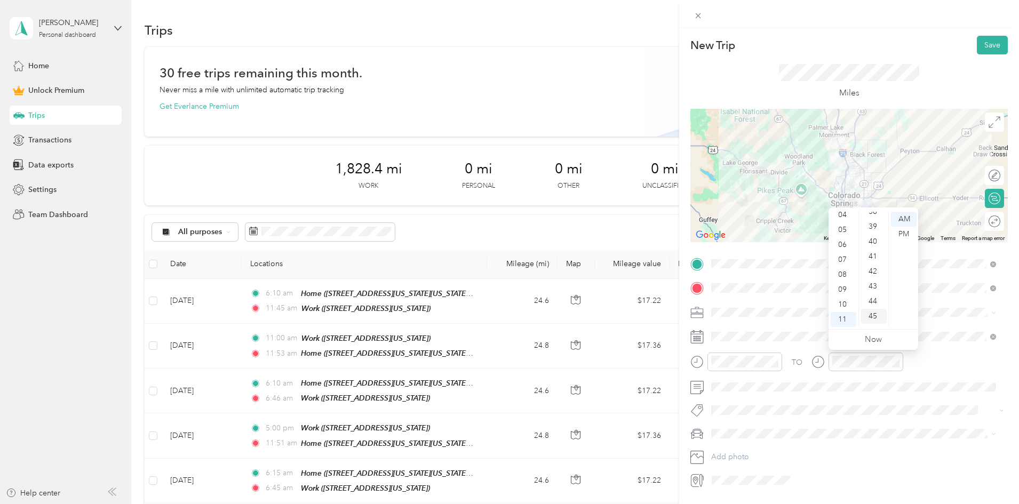
click at [874, 312] on div "45" at bounding box center [874, 316] width 26 height 15
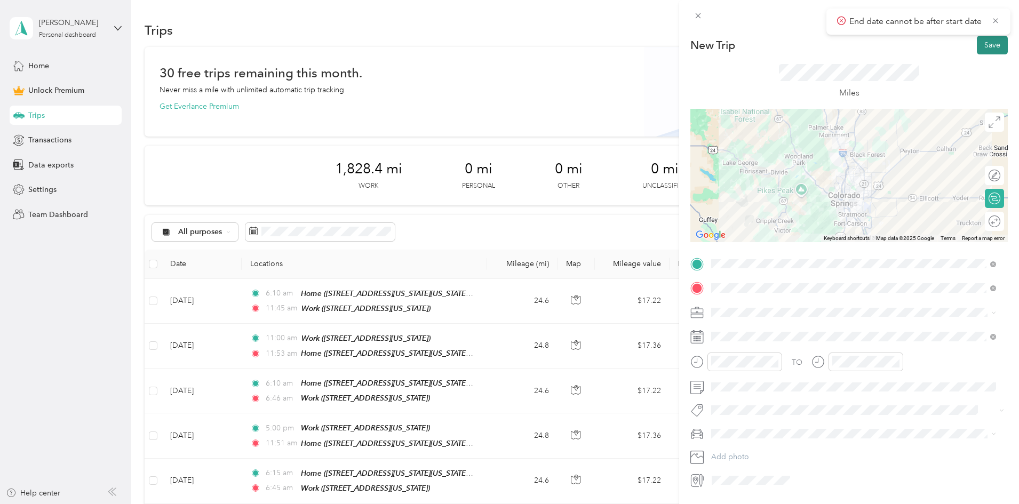
click at [984, 43] on button "Save" at bounding box center [992, 45] width 31 height 19
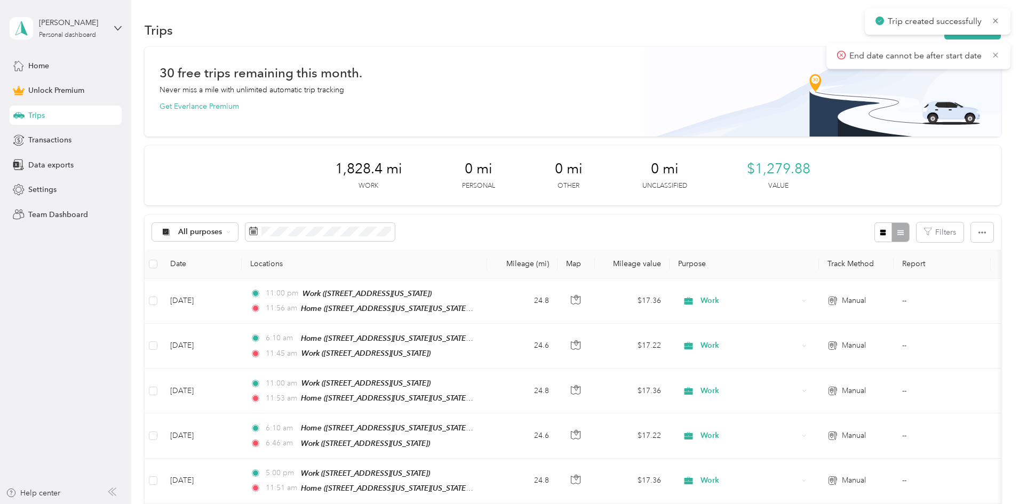
click at [50, 116] on div "Trips" at bounding box center [66, 115] width 112 height 19
click at [33, 63] on span "Home" at bounding box center [38, 65] width 21 height 11
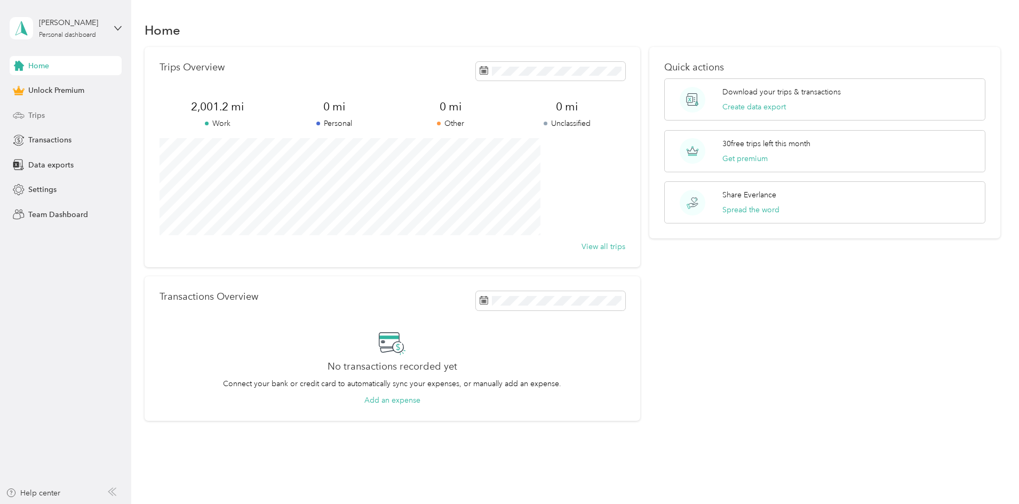
click at [37, 112] on span "Trips" at bounding box center [36, 115] width 17 height 11
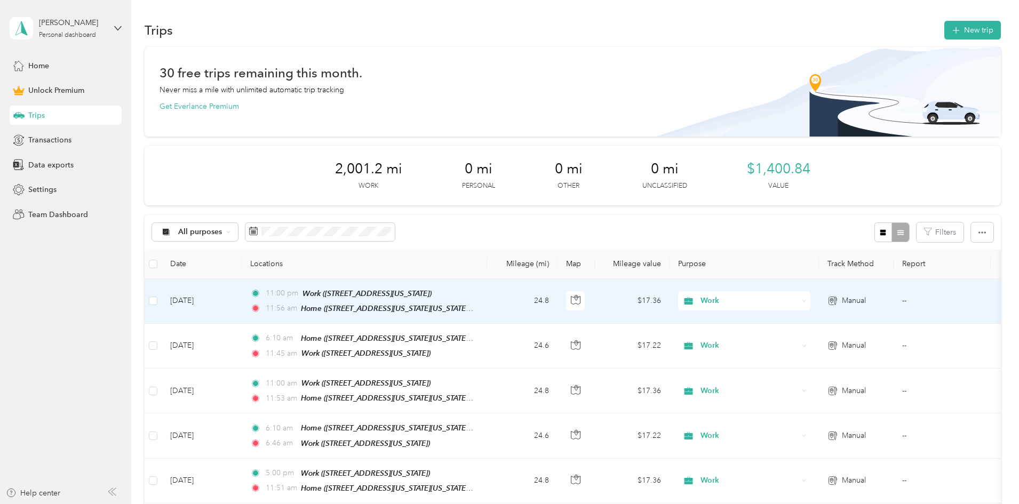
click at [242, 297] on td "[DATE]" at bounding box center [202, 301] width 80 height 45
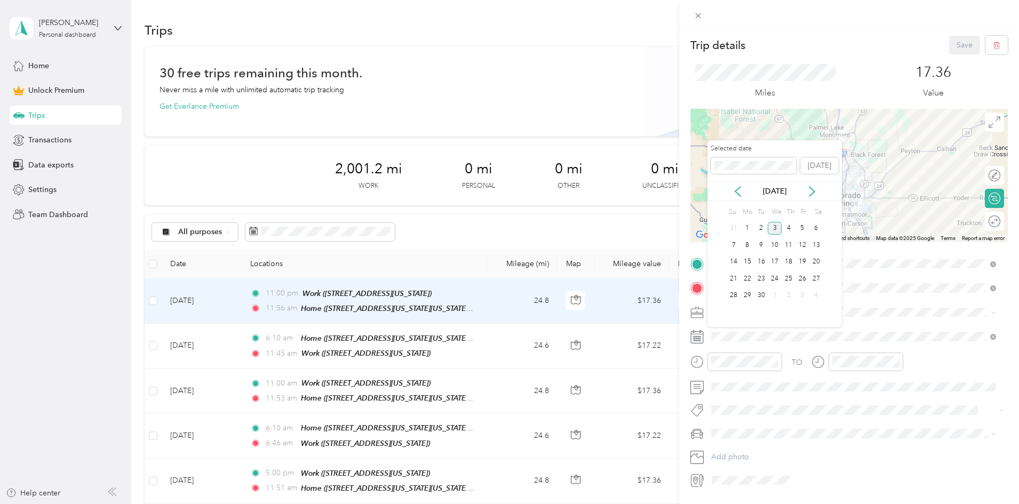
click at [737, 197] on div "[DATE]" at bounding box center [775, 191] width 134 height 20
click at [739, 193] on icon at bounding box center [738, 191] width 11 height 11
click at [788, 293] on div "28" at bounding box center [789, 295] width 14 height 13
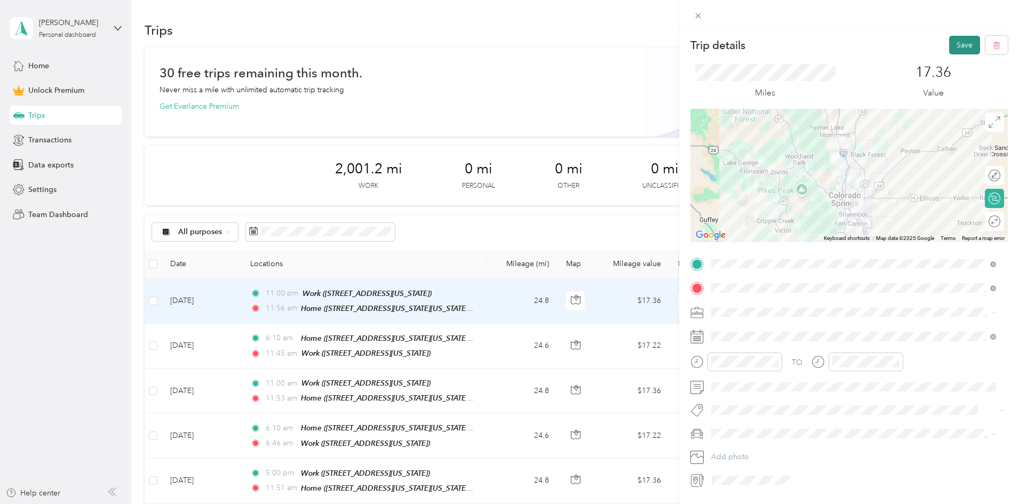
click at [960, 45] on button "Save" at bounding box center [964, 45] width 31 height 19
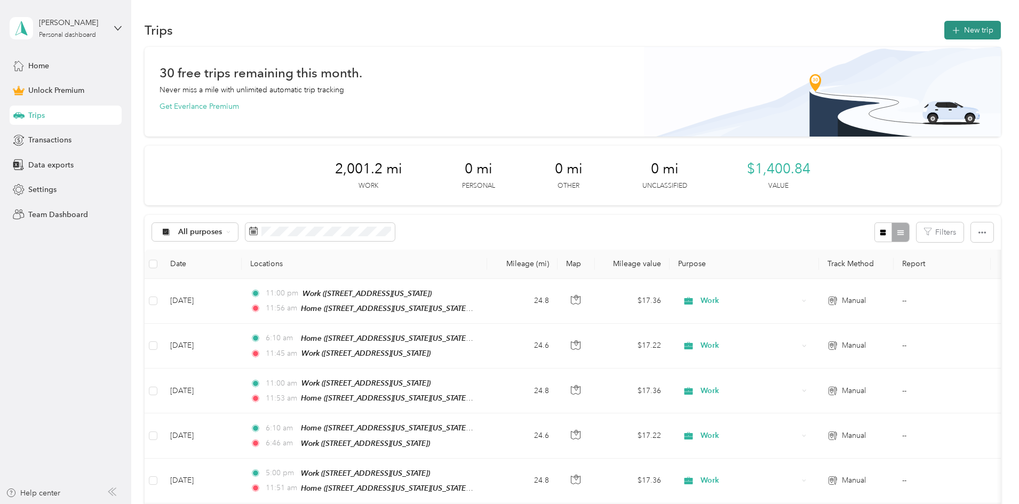
click at [944, 36] on button "New trip" at bounding box center [972, 30] width 57 height 19
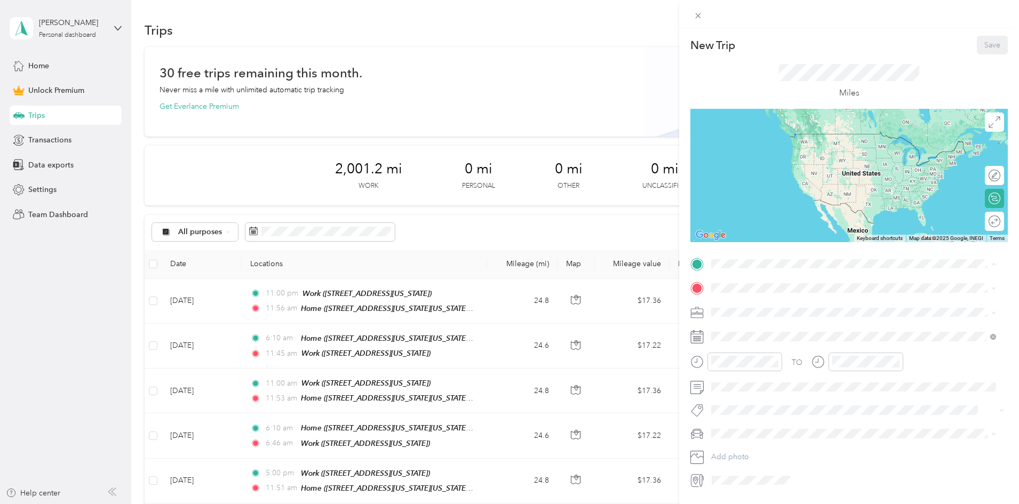
click at [748, 341] on strong "Home" at bounding box center [742, 340] width 21 height 10
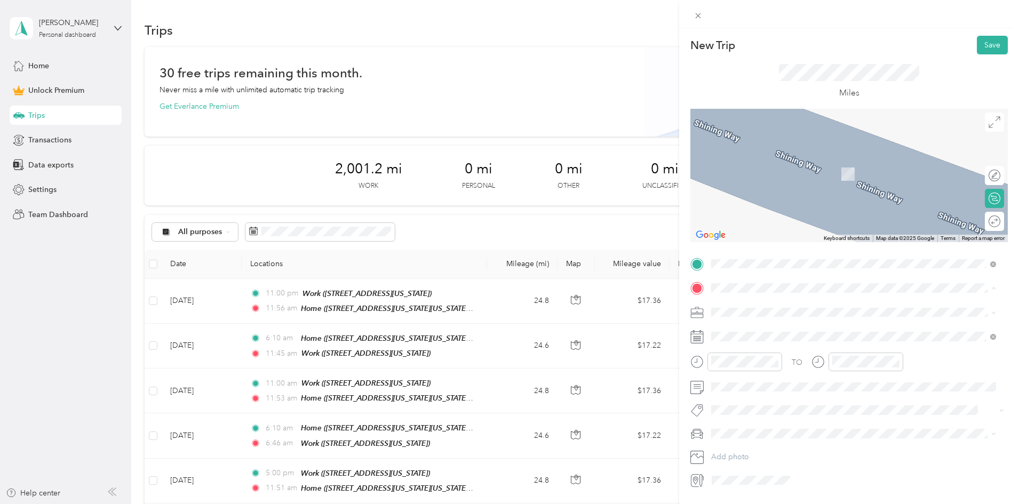
click at [747, 336] on div "Work [STREET_ADDRESS][US_STATE]" at bounding box center [827, 336] width 190 height 22
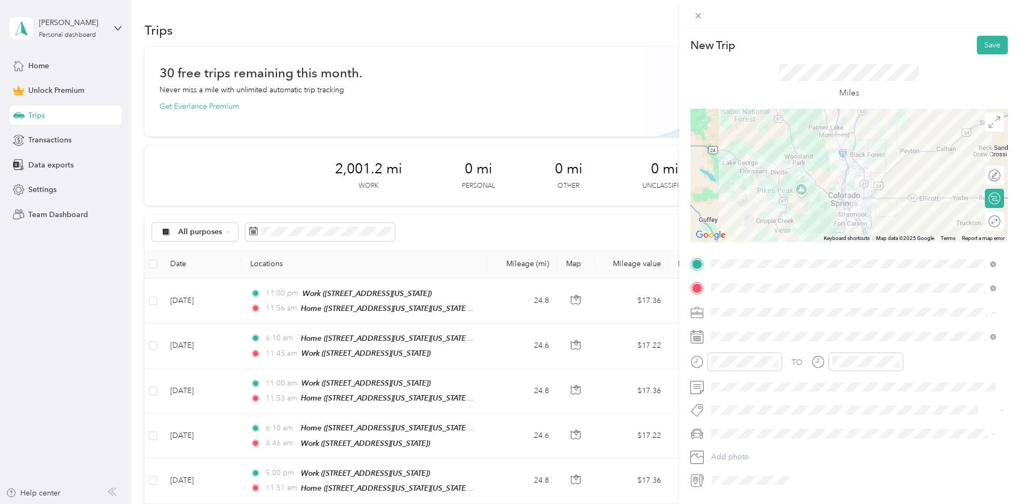
click at [728, 331] on span "Work" at bounding box center [724, 331] width 18 height 9
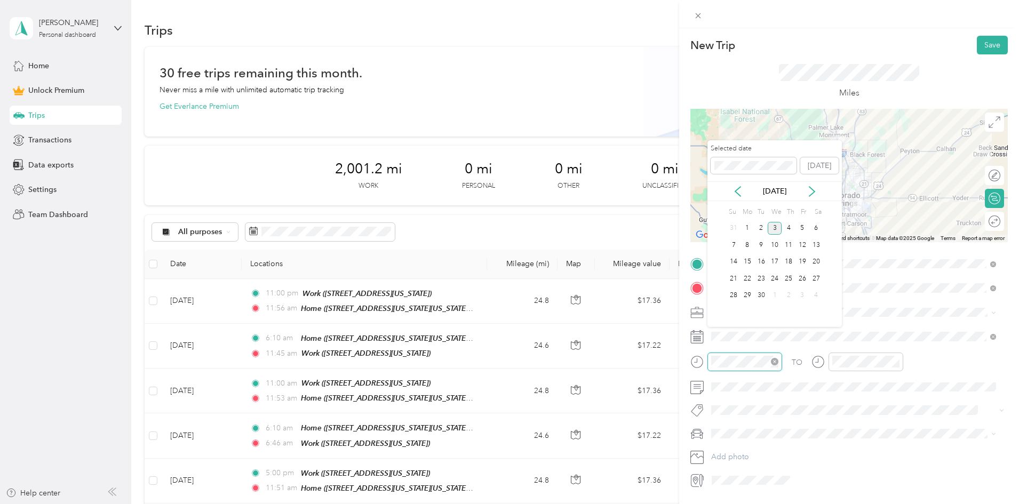
scroll to position [781, 0]
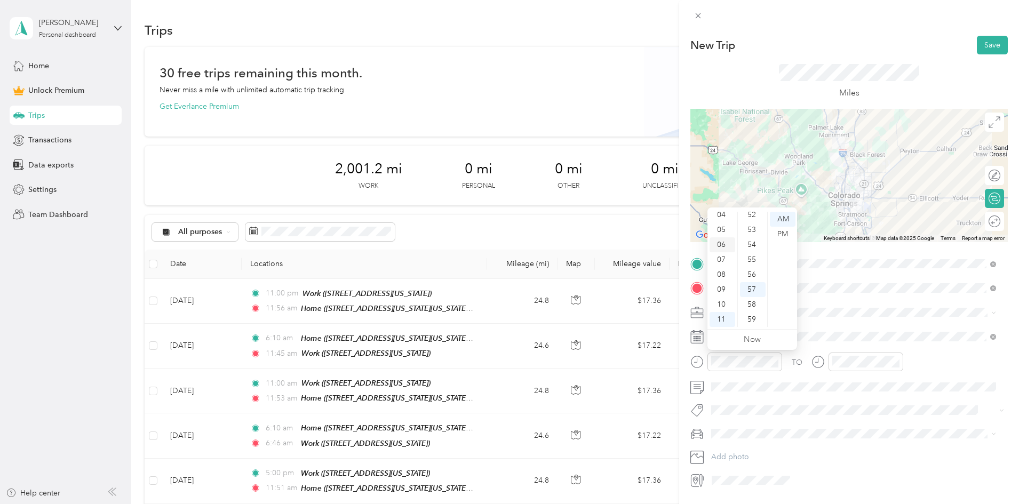
click at [720, 246] on div "06" at bounding box center [723, 244] width 26 height 15
click at [750, 247] on div "10" at bounding box center [753, 247] width 26 height 15
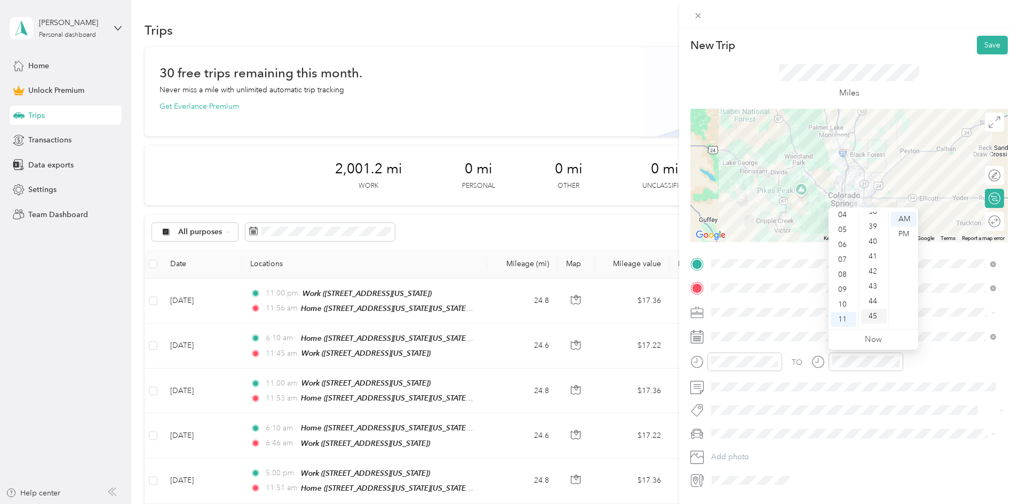
click at [872, 316] on div "45" at bounding box center [874, 316] width 26 height 15
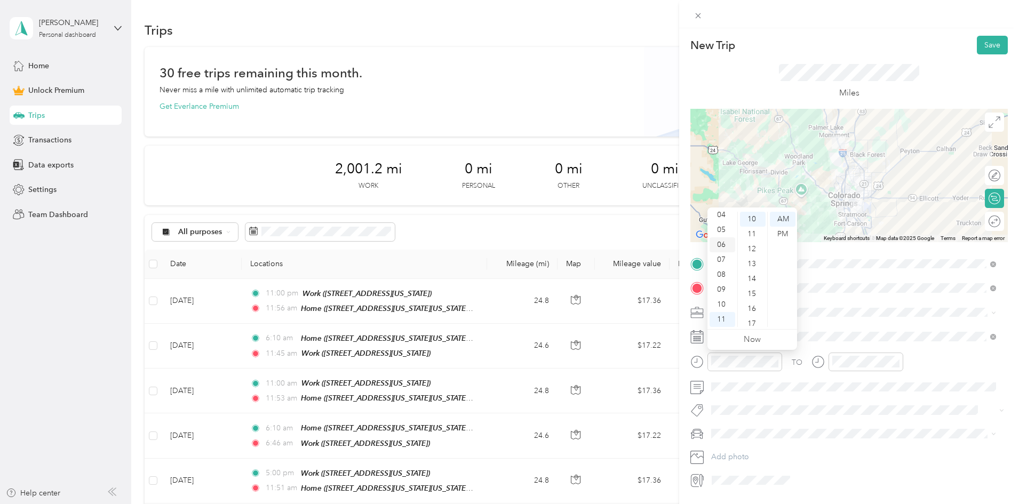
click at [719, 244] on div "06" at bounding box center [723, 244] width 26 height 15
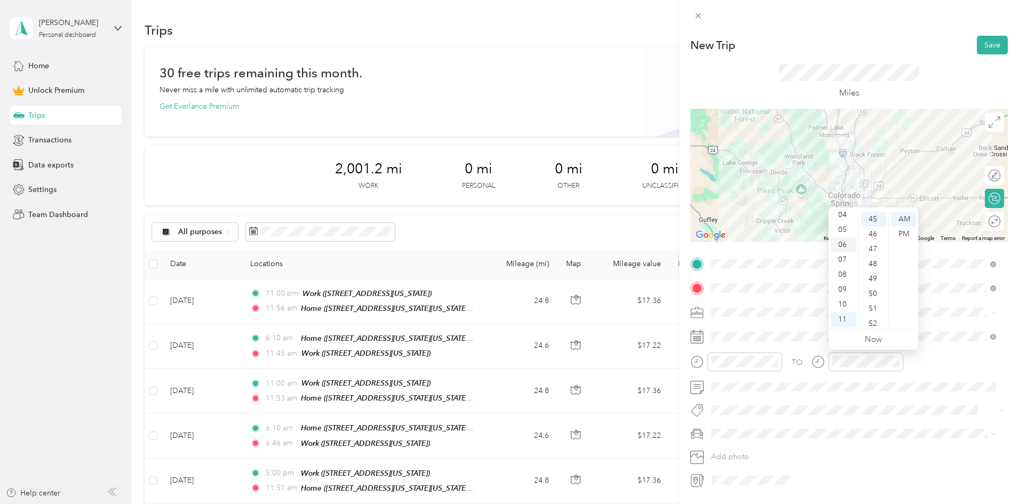
click at [839, 242] on div "06" at bounding box center [844, 244] width 26 height 15
click at [983, 45] on button "Save" at bounding box center [992, 45] width 31 height 19
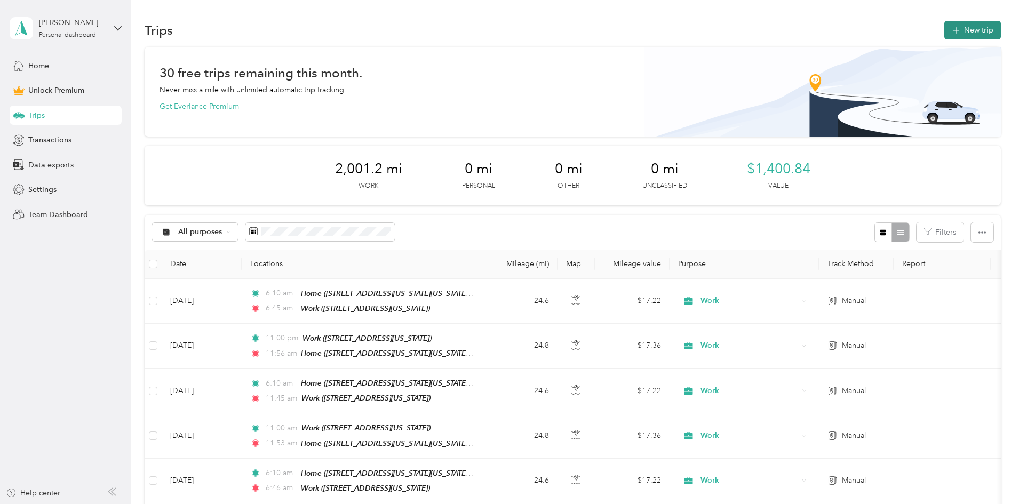
click at [944, 39] on button "New trip" at bounding box center [972, 30] width 57 height 19
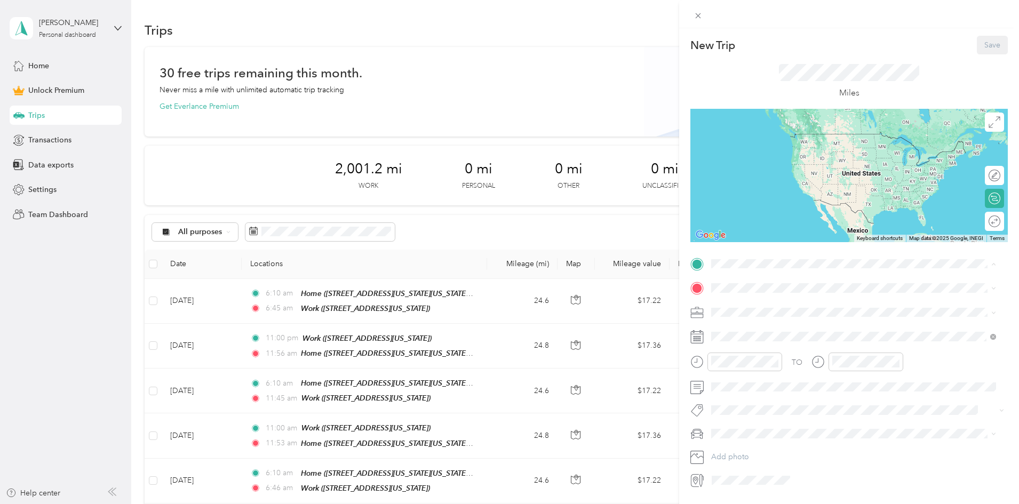
click at [743, 305] on strong "Work" at bounding box center [741, 306] width 19 height 10
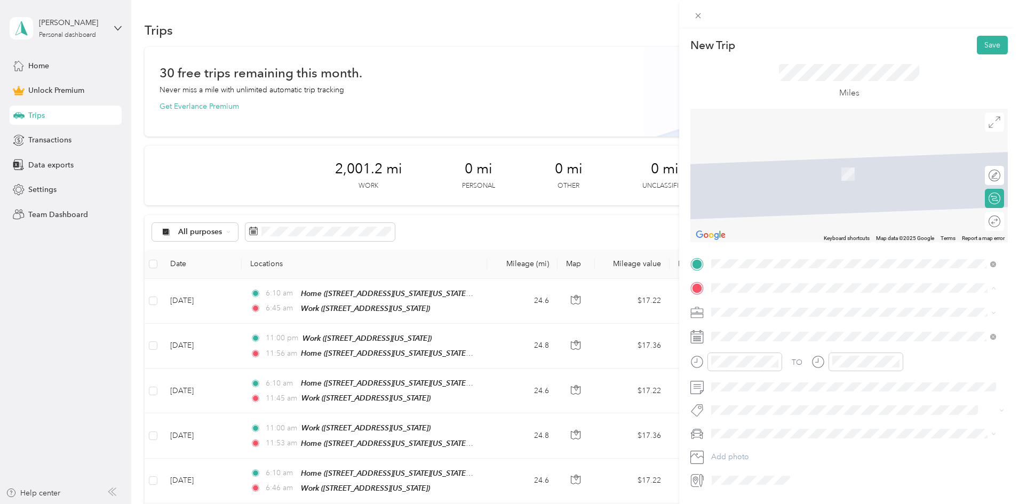
click at [733, 368] on div "Home [STREET_ADDRESS][US_STATE][US_STATE][US_STATE]" at bounding box center [824, 370] width 185 height 22
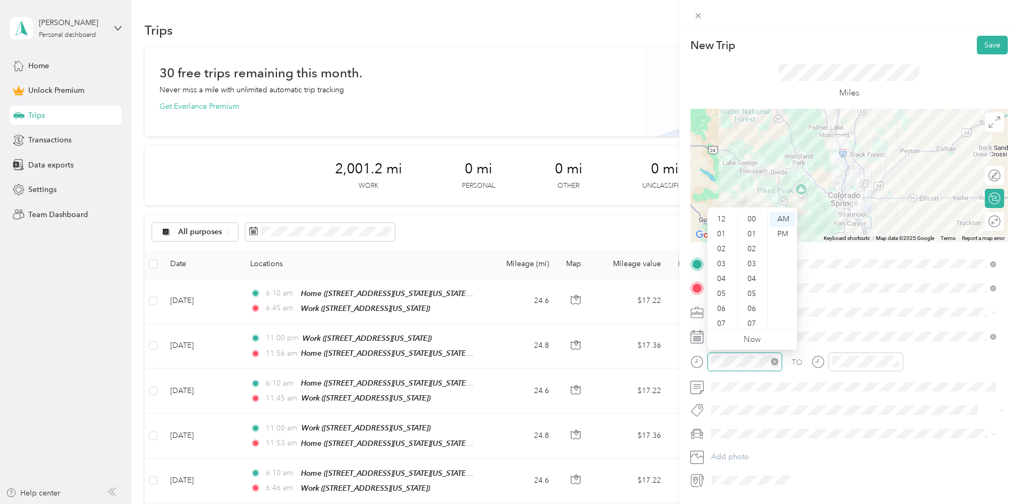
scroll to position [781, 0]
click at [720, 232] on div "05" at bounding box center [723, 230] width 26 height 15
click at [757, 217] on div "00" at bounding box center [753, 219] width 26 height 15
click at [775, 236] on div "PM" at bounding box center [783, 234] width 26 height 15
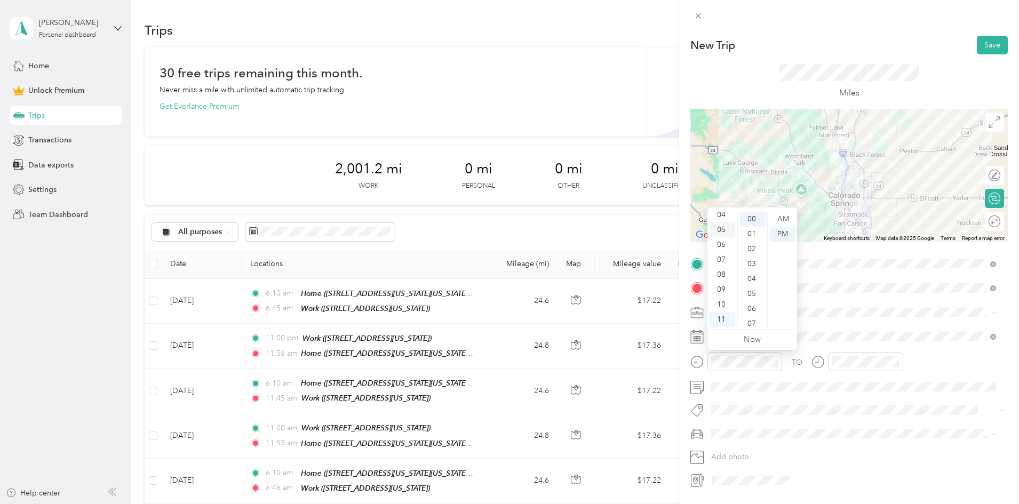
click at [718, 230] on div "05" at bounding box center [723, 230] width 26 height 15
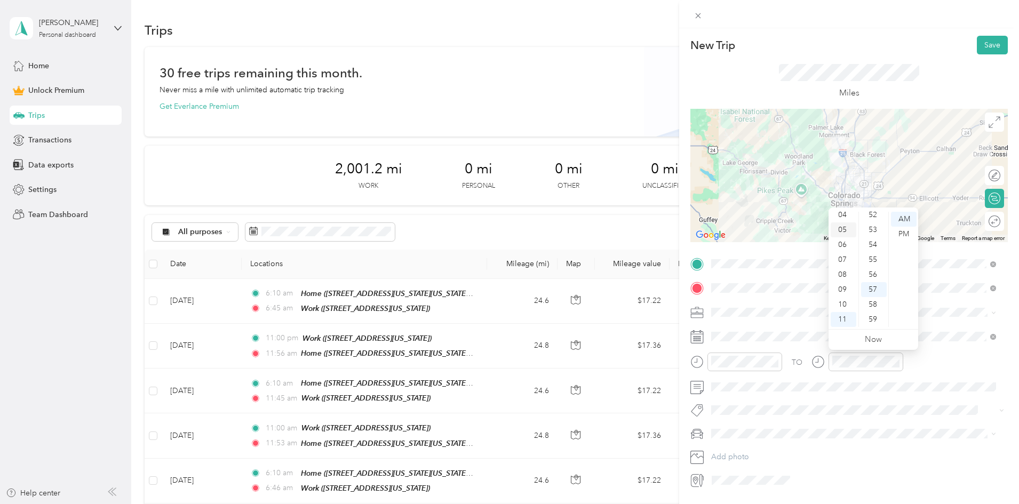
click at [838, 227] on div "05" at bounding box center [844, 230] width 26 height 15
click at [871, 300] on div "45" at bounding box center [874, 302] width 26 height 15
click at [729, 332] on span "Work" at bounding box center [724, 329] width 18 height 9
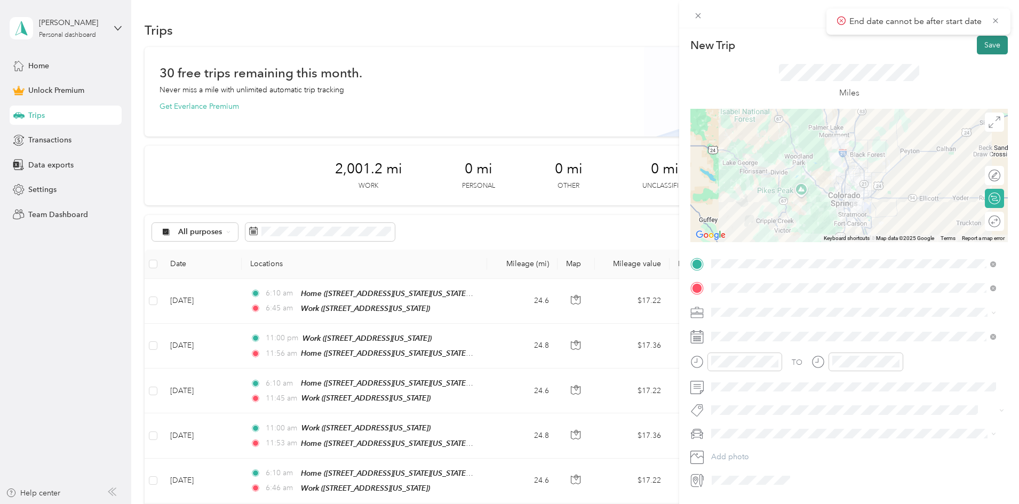
click at [989, 46] on button "Save" at bounding box center [992, 45] width 31 height 19
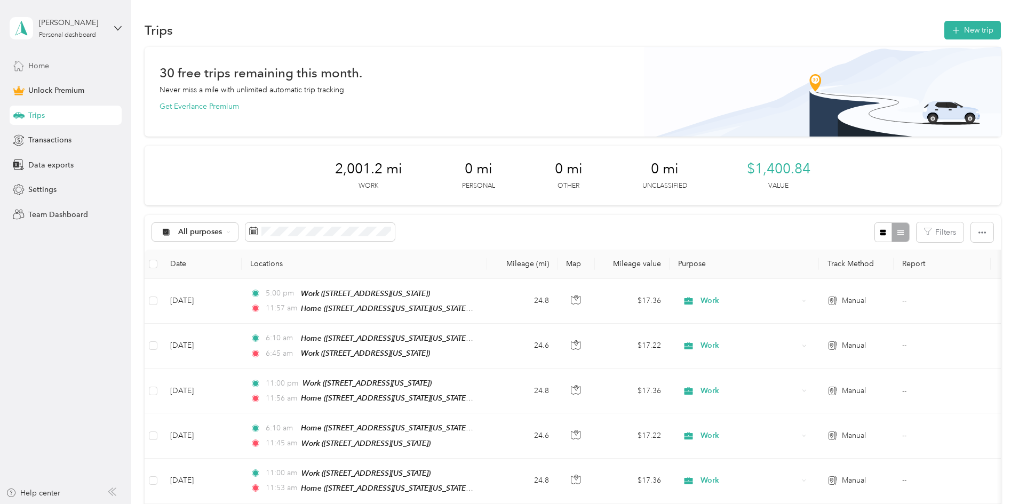
click at [54, 58] on div "Home" at bounding box center [66, 65] width 112 height 19
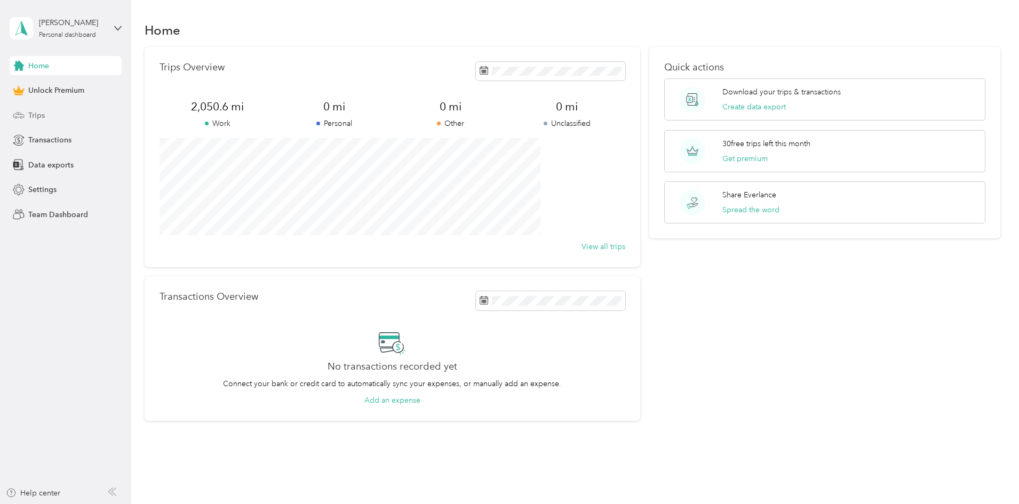
click at [41, 115] on span "Trips" at bounding box center [36, 115] width 17 height 11
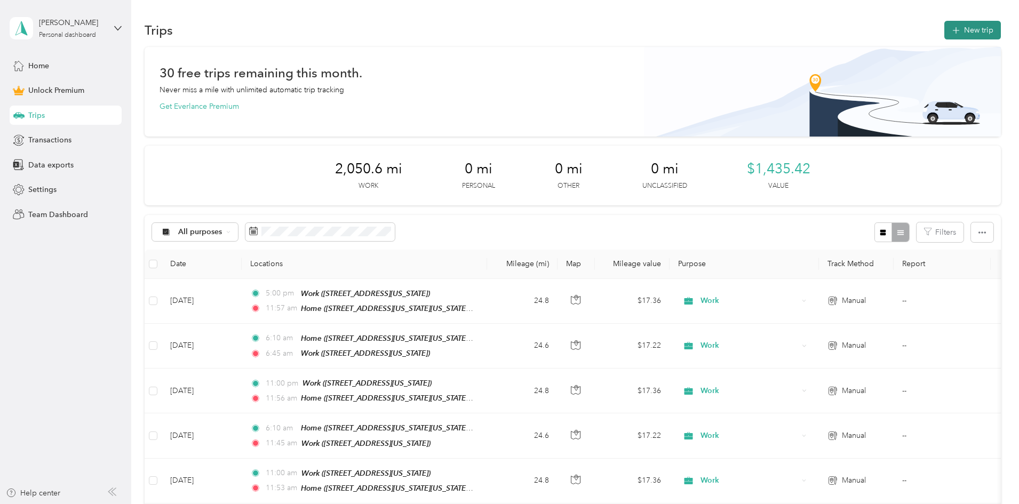
click at [944, 31] on button "New trip" at bounding box center [972, 30] width 57 height 19
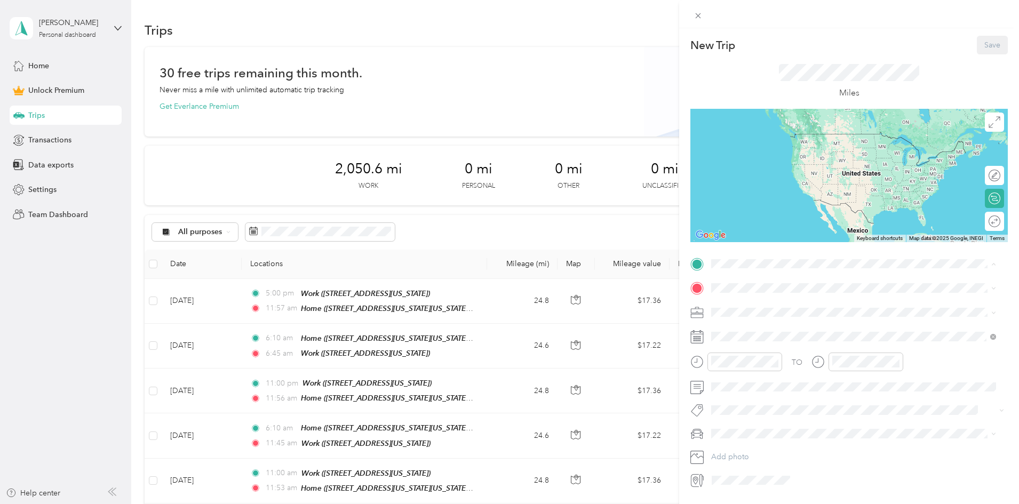
click at [749, 347] on span "[STREET_ADDRESS][US_STATE][US_STATE][US_STATE]" at bounding box center [824, 351] width 185 height 9
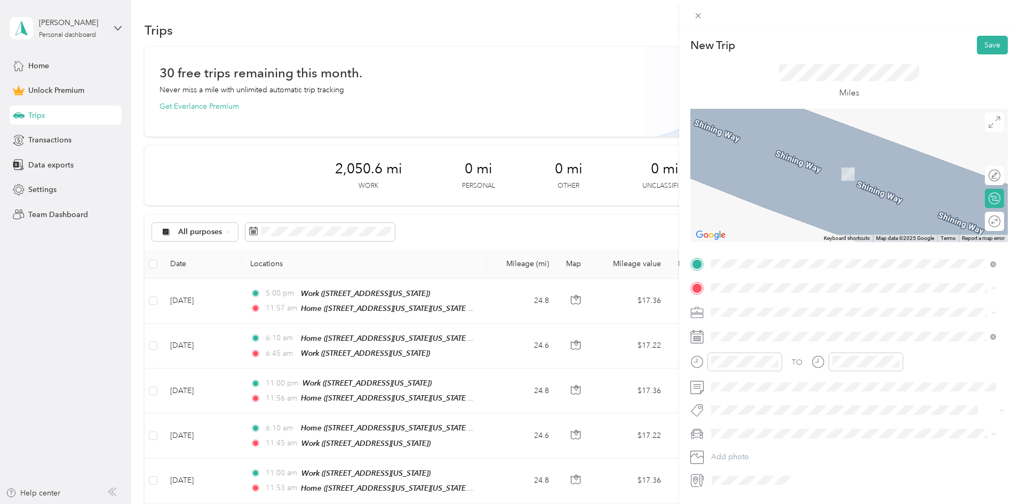
click at [747, 335] on div "Work [STREET_ADDRESS][US_STATE]" at bounding box center [827, 336] width 190 height 22
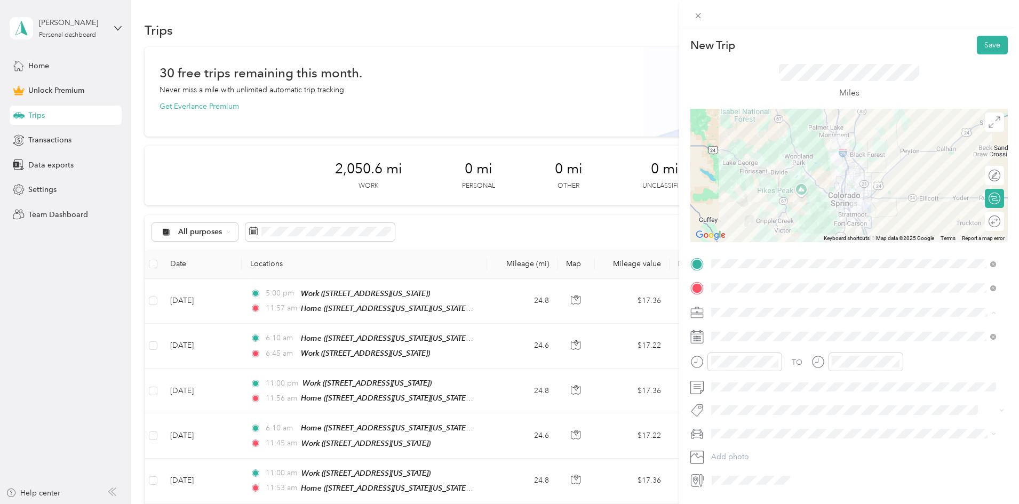
click at [728, 330] on span "Work" at bounding box center [724, 331] width 18 height 9
click at [721, 249] on div "06" at bounding box center [723, 244] width 26 height 15
click at [754, 292] on div "10" at bounding box center [753, 294] width 26 height 15
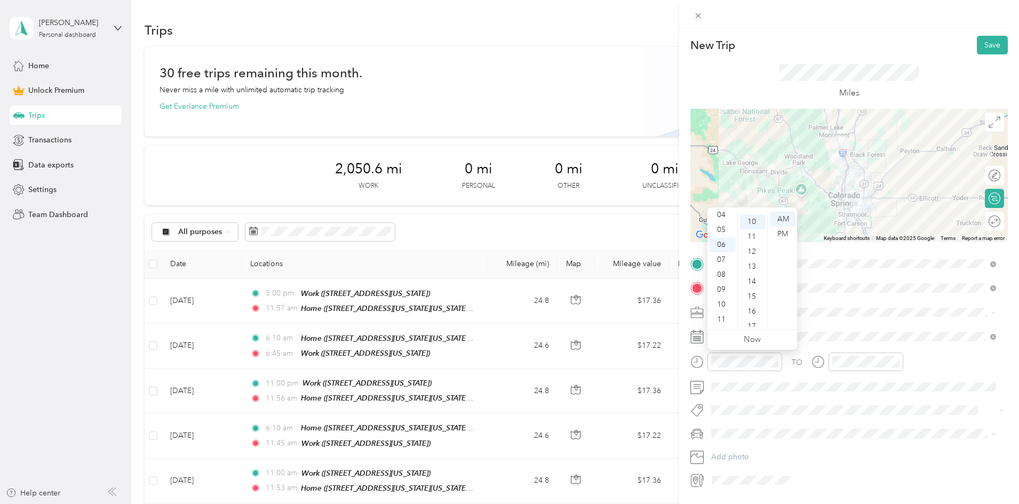
scroll to position [149, 0]
click at [777, 221] on div "AM" at bounding box center [783, 219] width 26 height 15
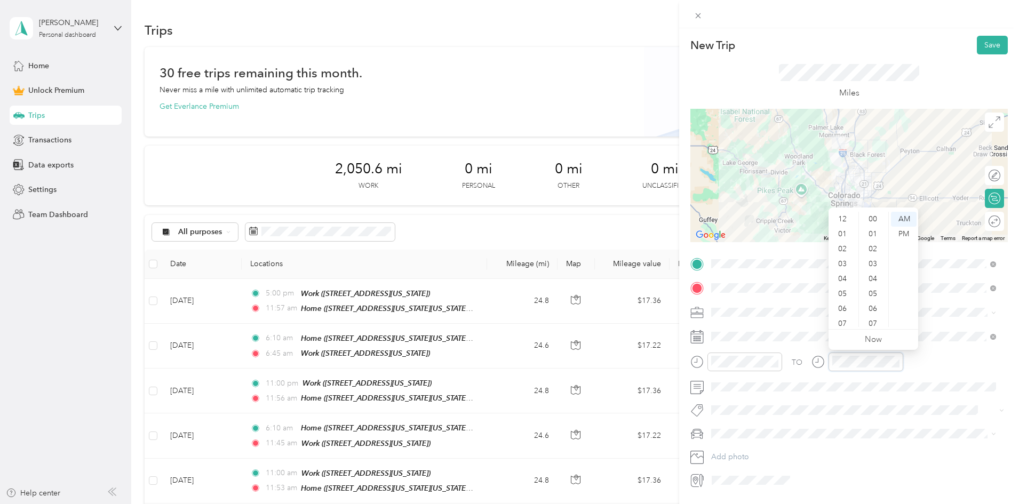
scroll to position [781, 0]
click at [841, 240] on div "06" at bounding box center [844, 244] width 26 height 15
click at [872, 291] on div "45" at bounding box center [874, 292] width 26 height 15
click at [988, 46] on button "Save" at bounding box center [992, 45] width 31 height 19
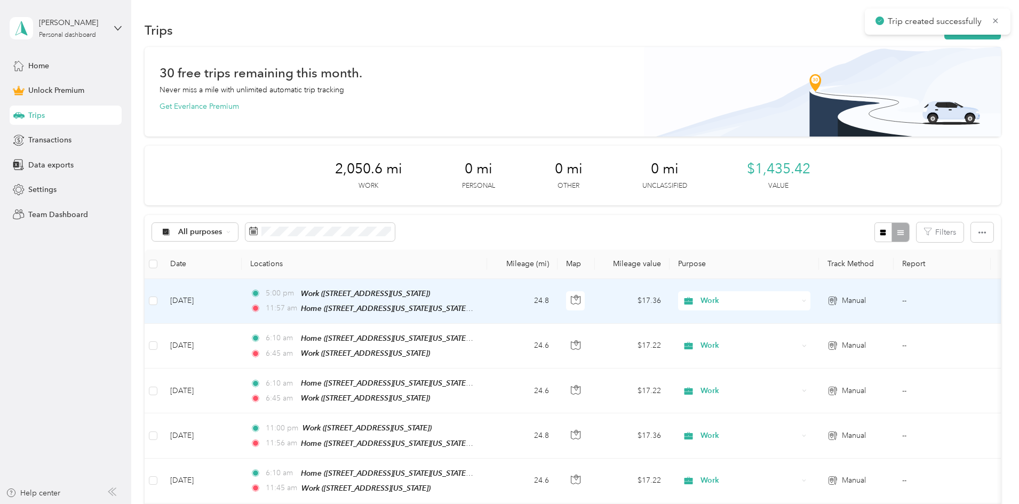
click at [242, 301] on td "[DATE]" at bounding box center [202, 301] width 80 height 45
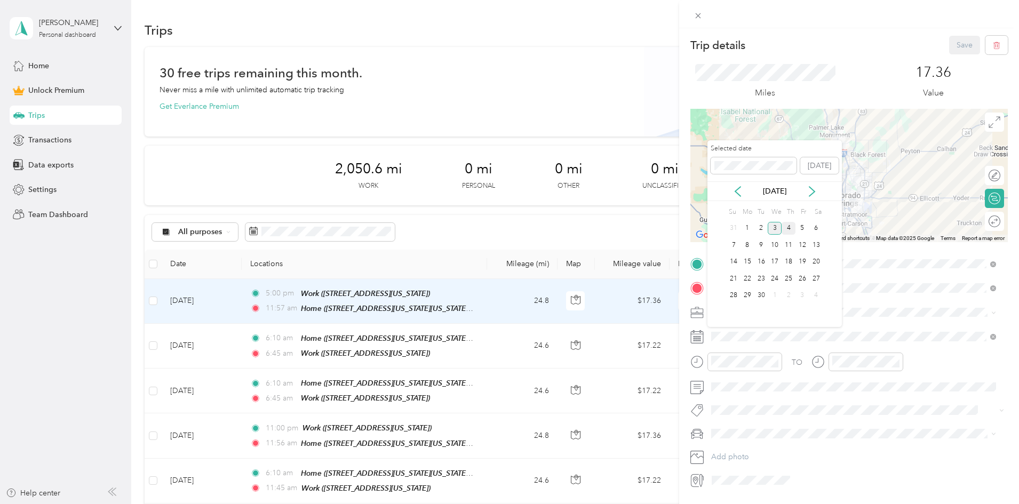
click at [787, 227] on div "4" at bounding box center [789, 228] width 14 height 13
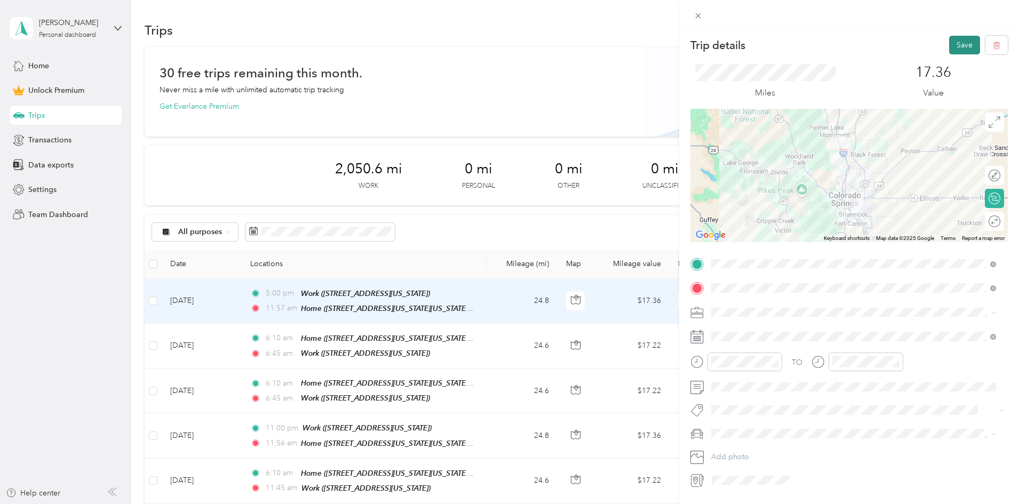
click at [949, 44] on button "Save" at bounding box center [964, 45] width 31 height 19
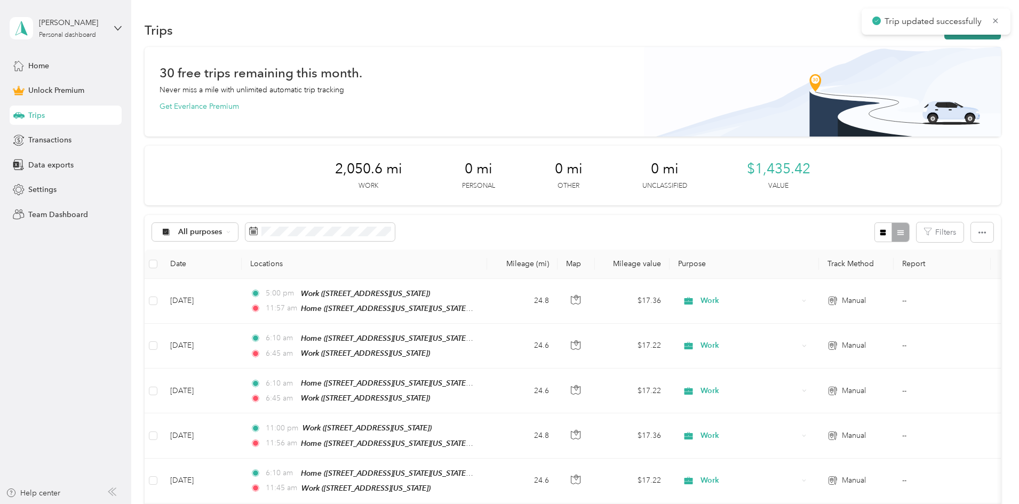
click at [944, 38] on button "New trip" at bounding box center [972, 30] width 57 height 19
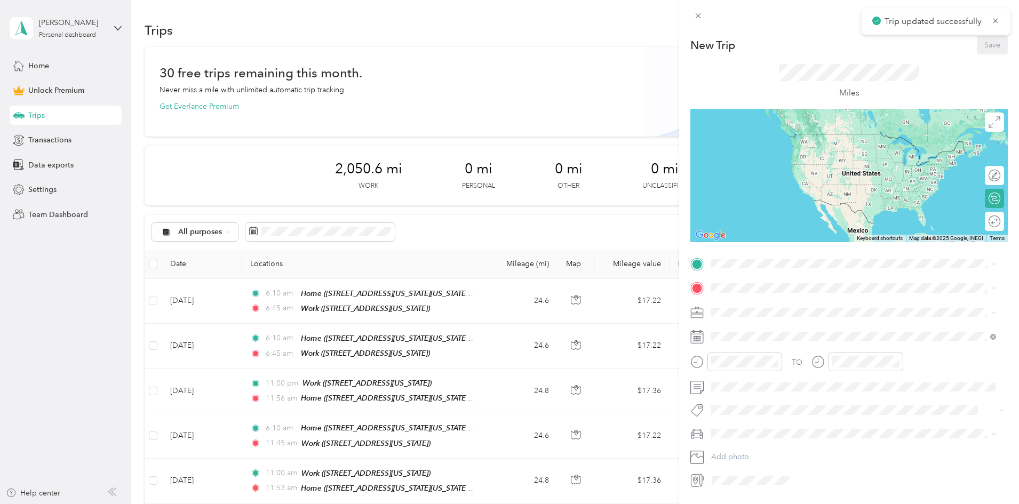
click at [737, 314] on span "[STREET_ADDRESS][DEMOGRAPHIC_DATA][US_STATE]" at bounding box center [827, 317] width 190 height 9
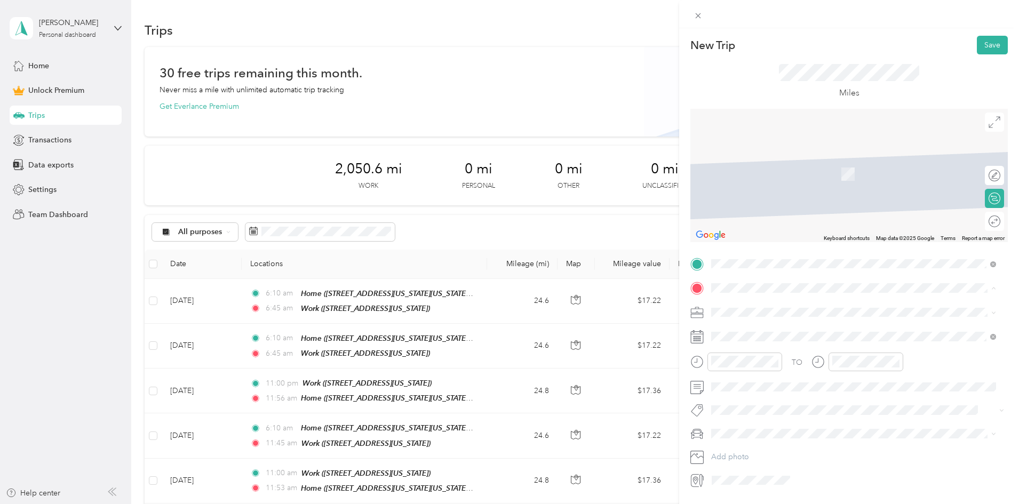
click at [741, 362] on strong "Home" at bounding box center [742, 364] width 21 height 10
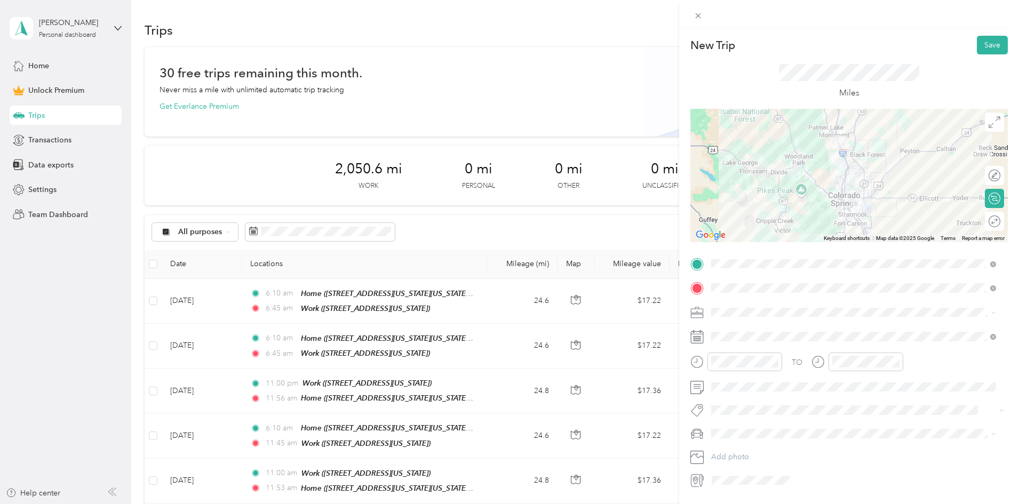
click at [730, 318] on span at bounding box center [858, 312] width 300 height 17
click at [730, 329] on span "Work" at bounding box center [724, 331] width 18 height 9
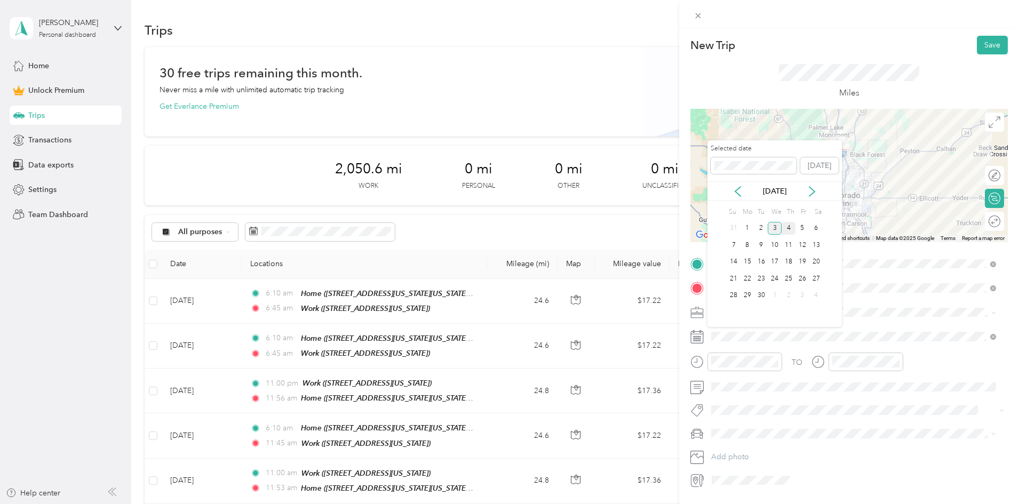
click at [790, 228] on div "4" at bounding box center [789, 228] width 14 height 13
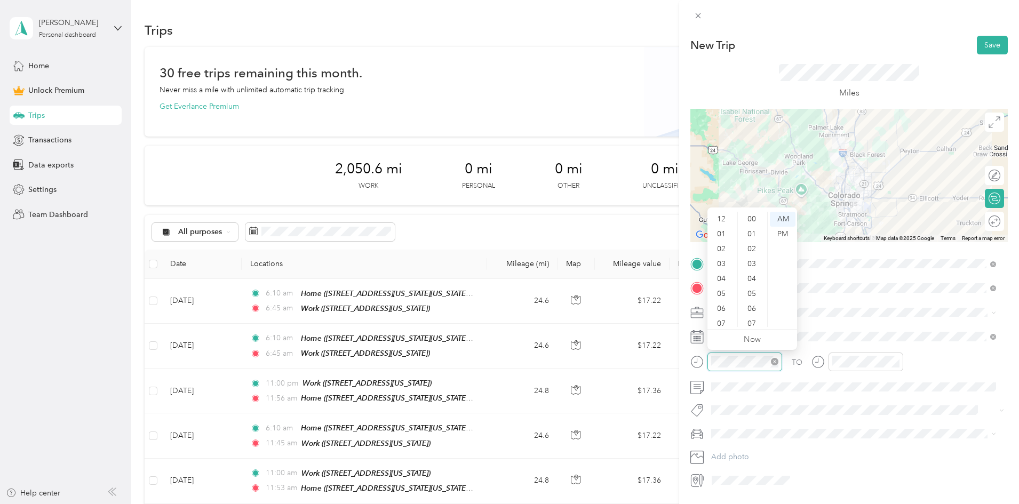
scroll to position [781, 0]
click at [719, 228] on div "05" at bounding box center [723, 230] width 26 height 15
click at [756, 216] on div "00" at bounding box center [753, 219] width 26 height 15
click at [776, 235] on div "PM" at bounding box center [783, 234] width 26 height 15
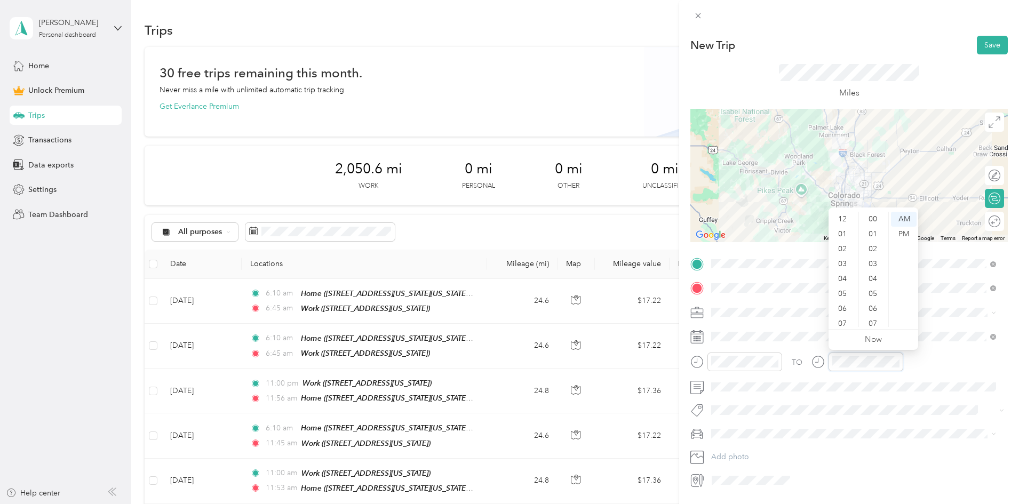
scroll to position [781, 0]
click at [841, 228] on div "05" at bounding box center [844, 230] width 26 height 15
click at [899, 235] on div "PM" at bounding box center [904, 234] width 26 height 15
click at [873, 277] on div "45" at bounding box center [874, 279] width 26 height 15
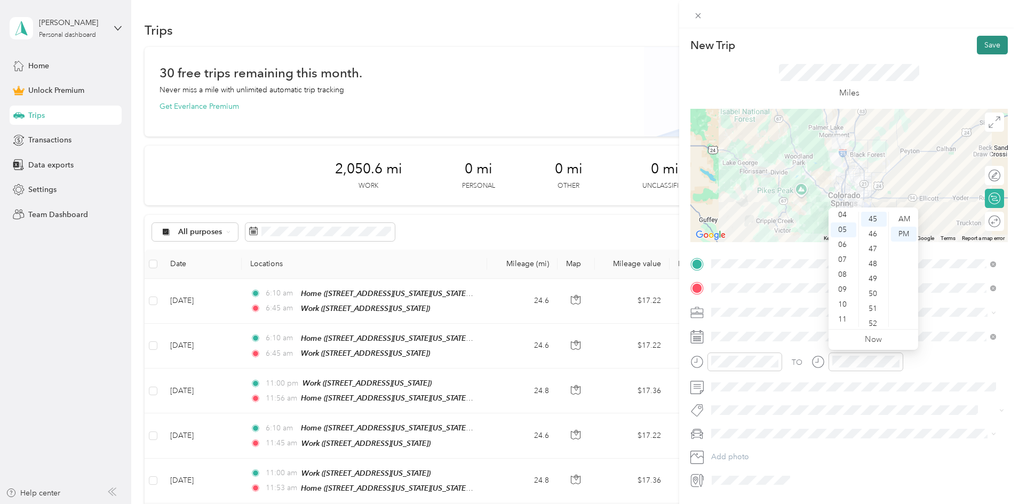
click at [977, 50] on button "Save" at bounding box center [992, 45] width 31 height 19
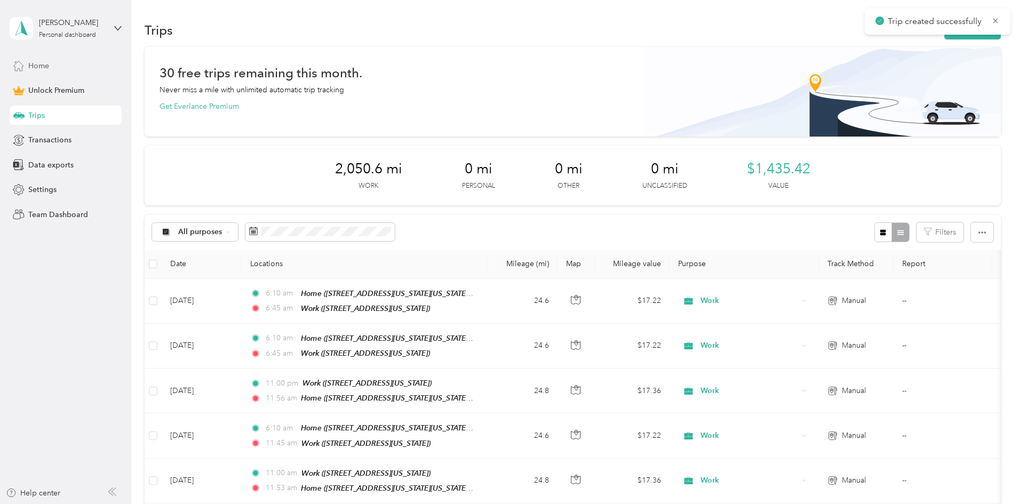
click at [46, 72] on div "Home" at bounding box center [66, 65] width 112 height 19
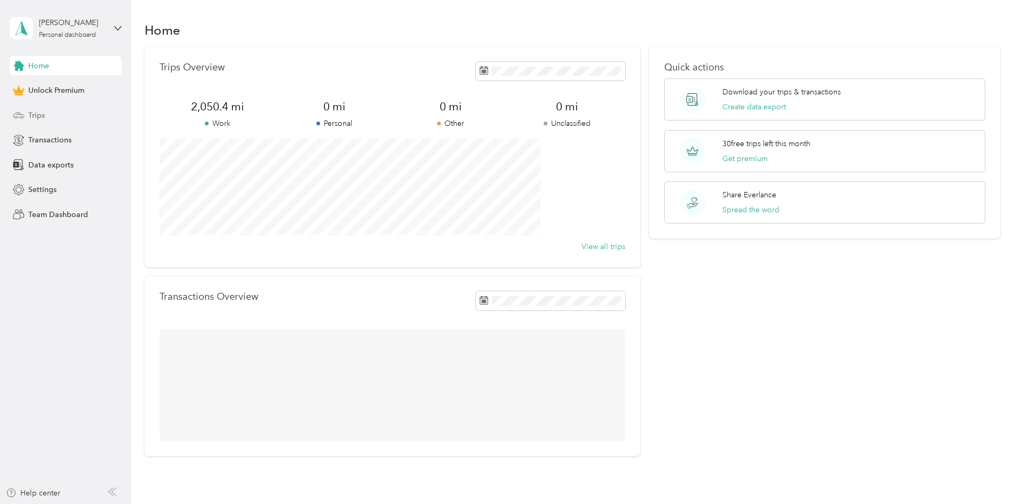
click at [39, 110] on span "Trips" at bounding box center [36, 115] width 17 height 11
